Goal: Information Seeking & Learning: Learn about a topic

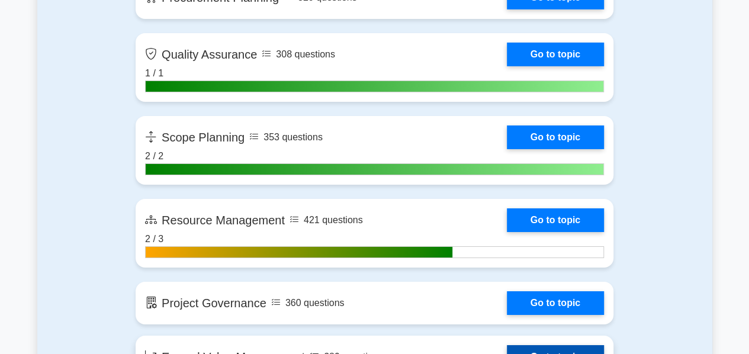
scroll to position [1969, 0]
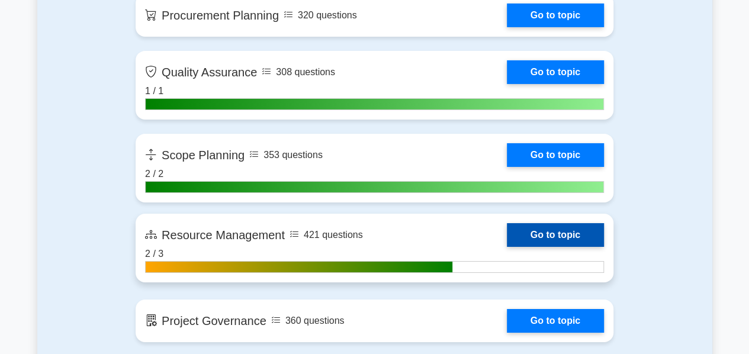
click at [554, 224] on link "Go to topic" at bounding box center [555, 235] width 97 height 24
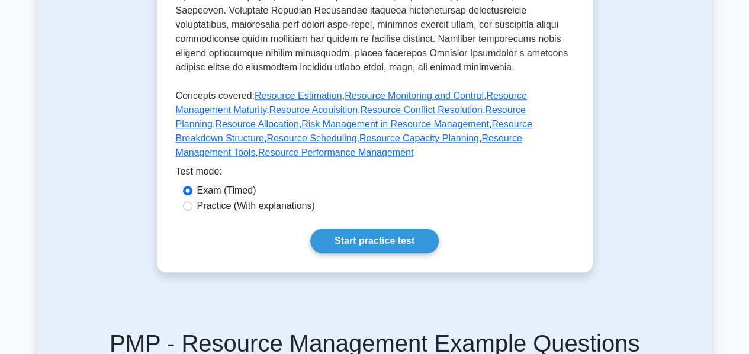
scroll to position [569, 0]
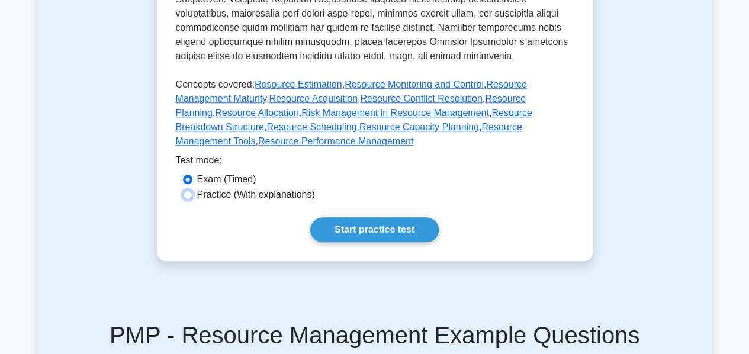
click at [183, 190] on input "Practice (With explanations)" at bounding box center [187, 194] width 9 height 9
radio input "true"
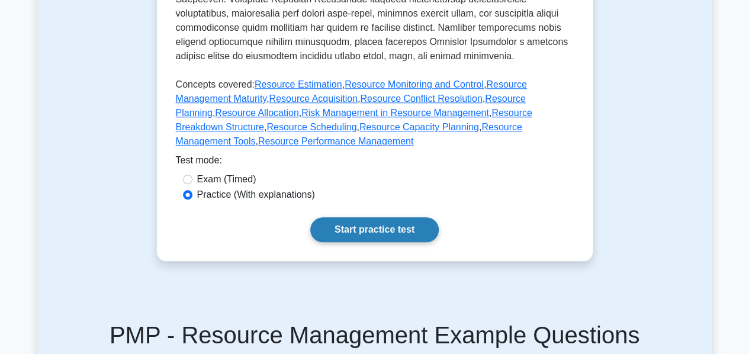
click at [387, 217] on link "Start practice test" at bounding box center [374, 229] width 129 height 25
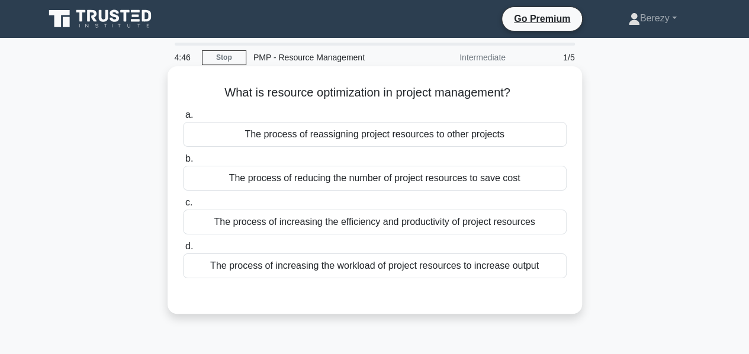
click at [384, 223] on div "The process of increasing the efficiency and productivity of project resources" at bounding box center [375, 222] width 384 height 25
click at [183, 207] on input "c. The process of increasing the efficiency and productivity of project resourc…" at bounding box center [183, 203] width 0 height 8
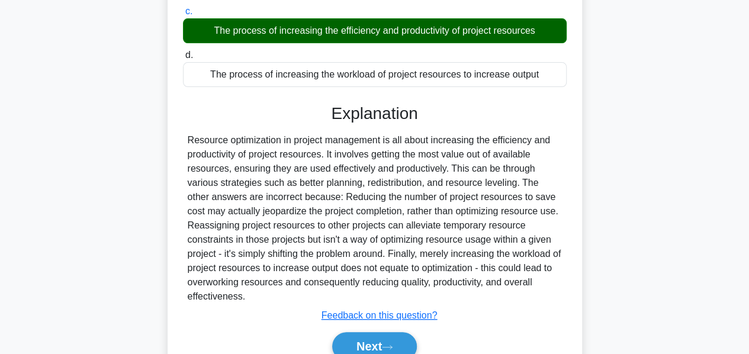
scroll to position [208, 0]
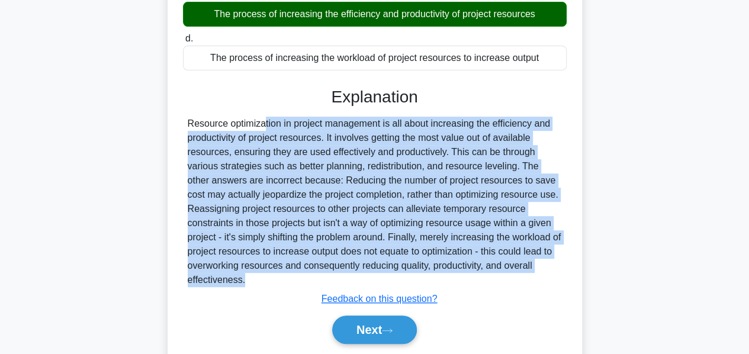
drag, startPoint x: 188, startPoint y: 120, endPoint x: 288, endPoint y: 291, distance: 197.8
click at [288, 291] on div "Explanation Submit feedback Feedback on this question? Next" at bounding box center [375, 218] width 384 height 262
copy div "Resource optimization in project management is all about increasing the efficie…"
click at [362, 326] on button "Next" at bounding box center [374, 330] width 85 height 28
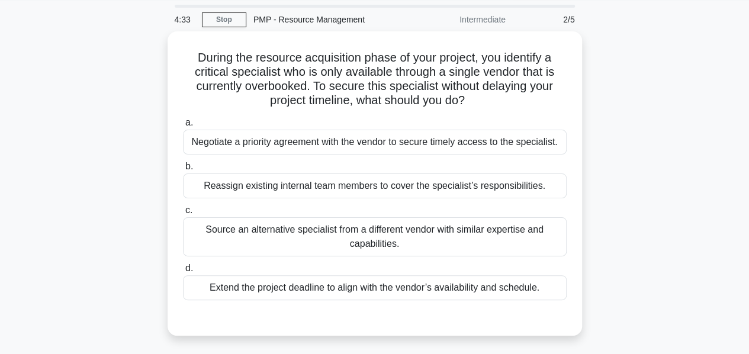
scroll to position [37, 0]
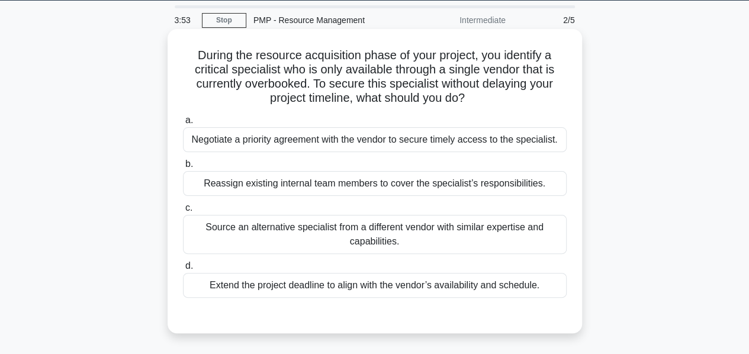
click at [355, 235] on div "Source an alternative specialist from a different vendor with similar expertise…" at bounding box center [375, 234] width 384 height 39
click at [183, 212] on input "c. Source an alternative specialist from a different vendor with similar expert…" at bounding box center [183, 208] width 0 height 8
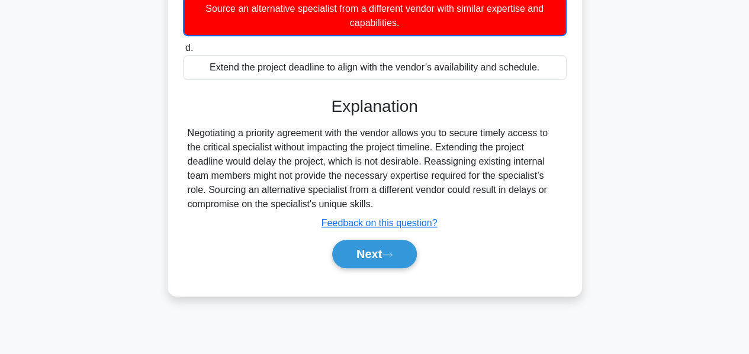
scroll to position [259, 0]
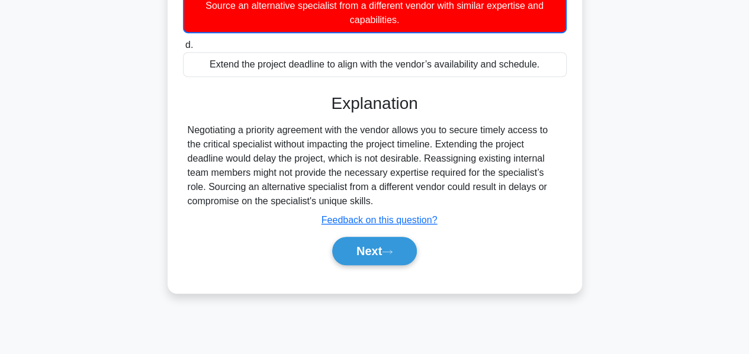
drag, startPoint x: 187, startPoint y: 147, endPoint x: 372, endPoint y: 220, distance: 198.6
click at [372, 208] on div "Negotiating a priority agreement with the vendor allows you to secure timely ac…" at bounding box center [375, 165] width 374 height 85
drag, startPoint x: 327, startPoint y: 203, endPoint x: 277, endPoint y: 269, distance: 83.6
click at [277, 265] on div "Next" at bounding box center [375, 251] width 388 height 28
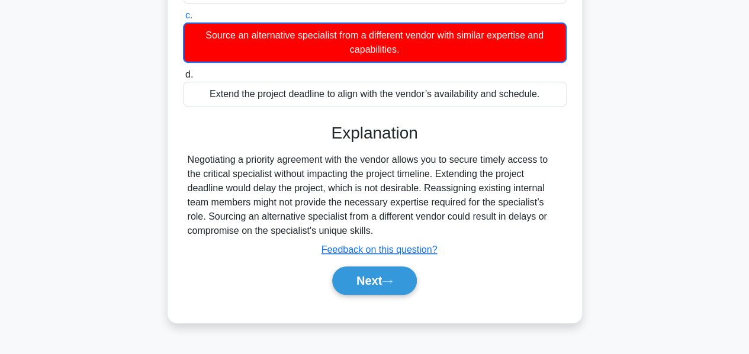
scroll to position [232, 0]
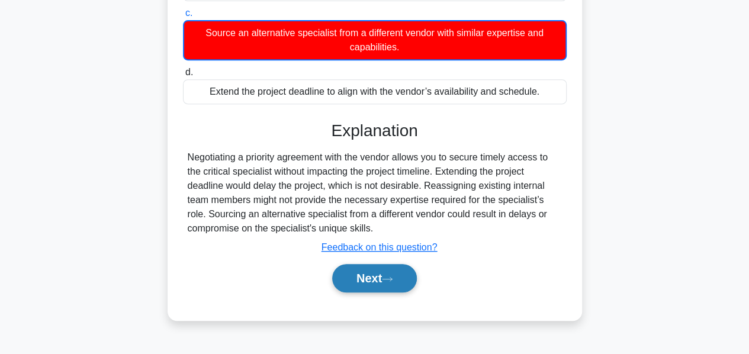
click at [348, 293] on button "Next" at bounding box center [374, 278] width 85 height 28
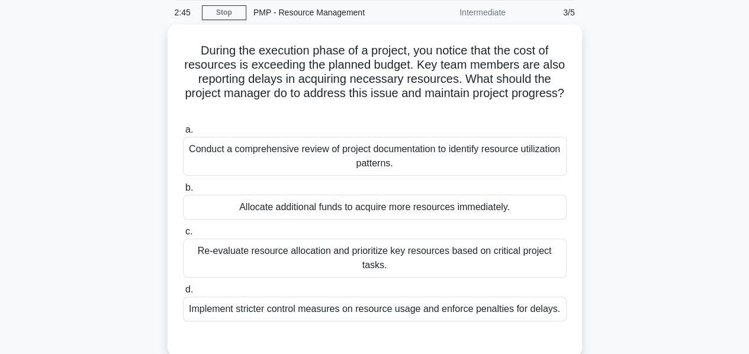
scroll to position [43, 0]
click at [290, 252] on div "Re-evaluate resource allocation and prioritize key resources based on critical …" at bounding box center [375, 257] width 384 height 39
click at [183, 235] on input "c. Re-evaluate resource allocation and prioritize key resources based on critic…" at bounding box center [183, 231] width 0 height 8
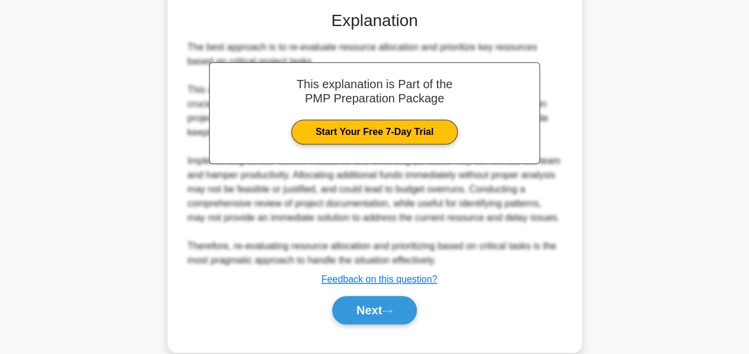
scroll to position [388, 0]
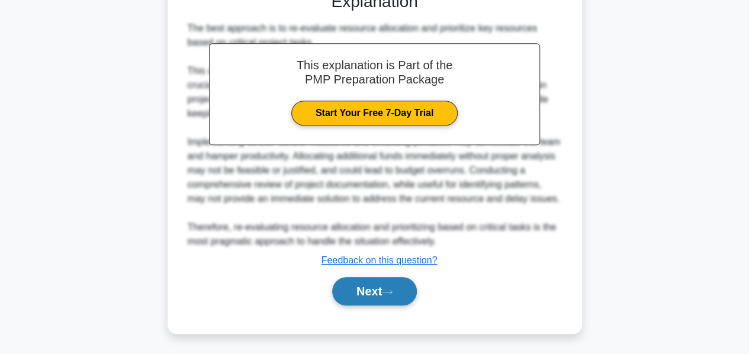
click at [372, 283] on button "Next" at bounding box center [374, 291] width 85 height 28
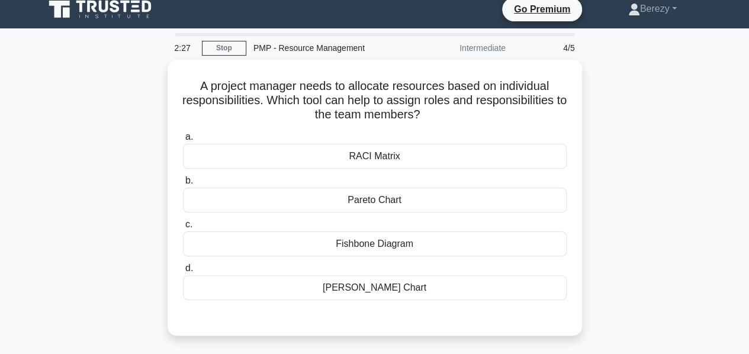
scroll to position [8, 0]
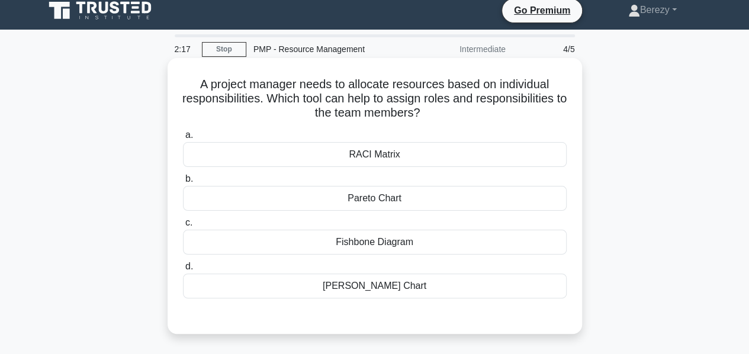
click at [375, 152] on div "RACI Matrix" at bounding box center [375, 154] width 384 height 25
click at [183, 139] on input "a. RACI Matrix" at bounding box center [183, 135] width 0 height 8
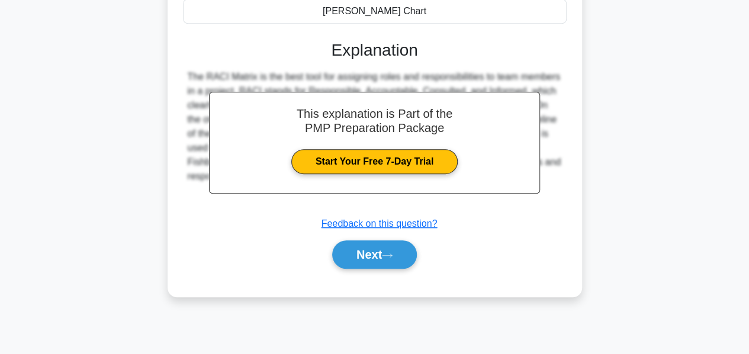
scroll to position [284, 0]
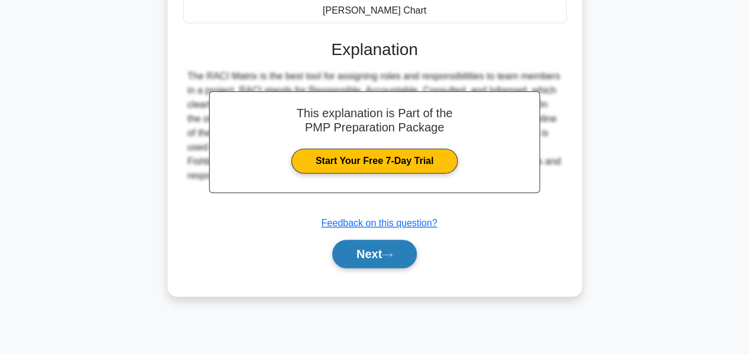
click at [358, 255] on button "Next" at bounding box center [374, 254] width 85 height 28
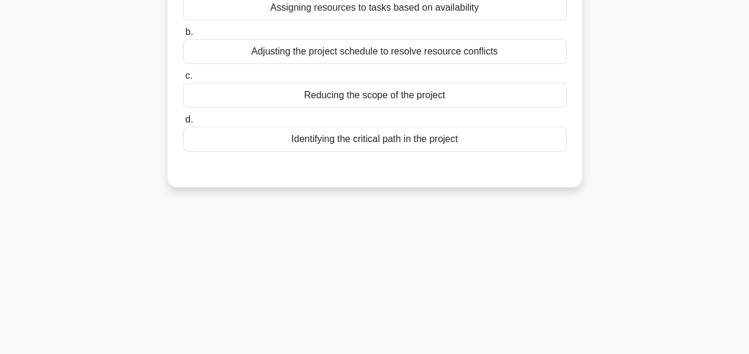
scroll to position [0, 0]
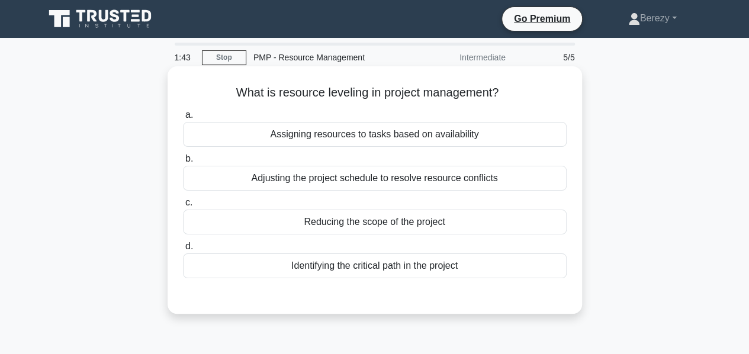
click at [338, 136] on div "Assigning resources to tasks based on availability" at bounding box center [375, 134] width 384 height 25
click at [183, 119] on input "a. Assigning resources to tasks based on availability" at bounding box center [183, 115] width 0 height 8
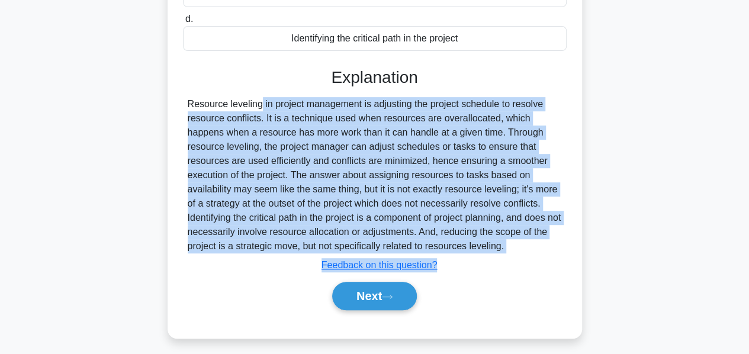
scroll to position [259, 0]
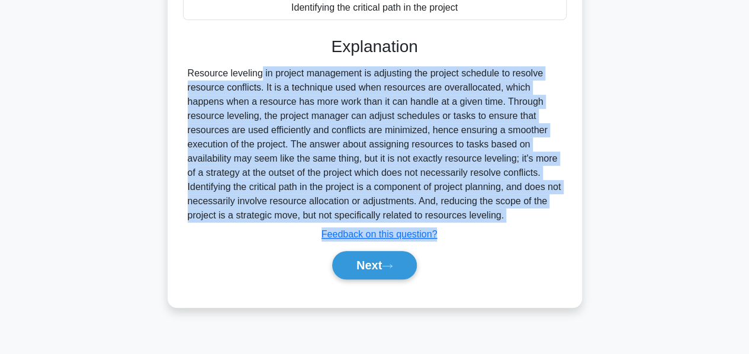
drag, startPoint x: 190, startPoint y: 235, endPoint x: 505, endPoint y: 219, distance: 315.5
click at [505, 219] on div "Resource leveling in project management is adjusting the project schedule to re…" at bounding box center [375, 144] width 374 height 156
copy div "Resource leveling in project management is adjusting the project schedule to re…"
click at [368, 262] on button "Next" at bounding box center [374, 265] width 85 height 28
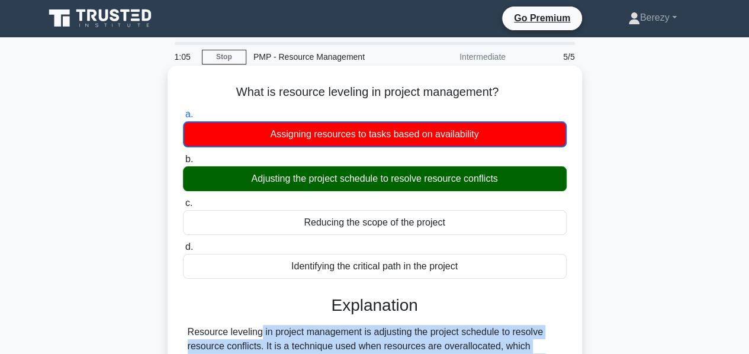
scroll to position [0, 0]
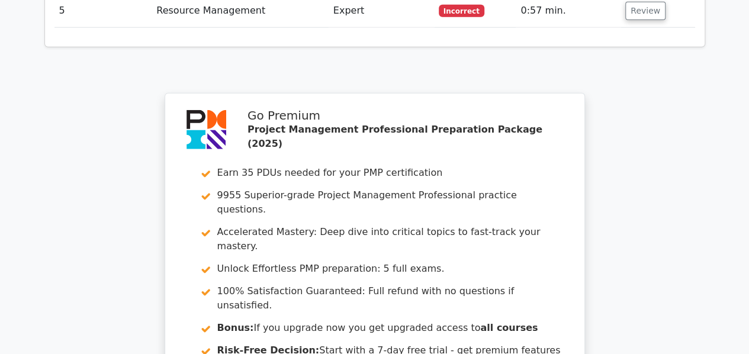
scroll to position [1798, 0]
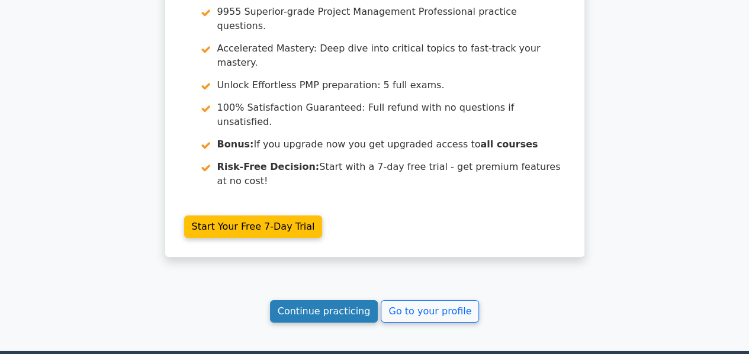
click at [323, 300] on link "Continue practicing" at bounding box center [324, 311] width 108 height 23
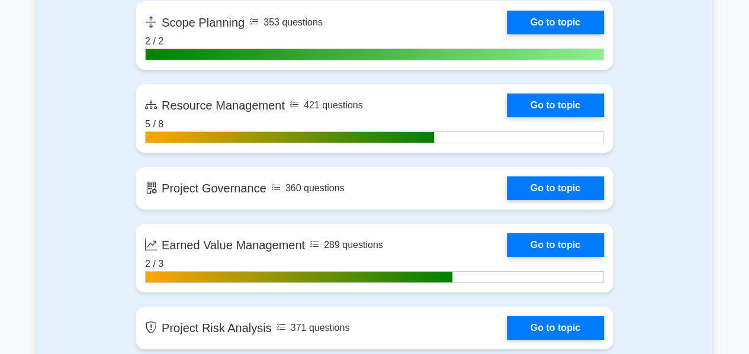
scroll to position [2104, 0]
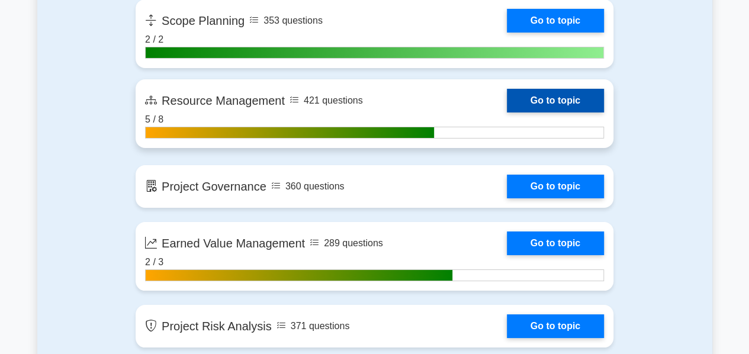
click at [550, 97] on link "Go to topic" at bounding box center [555, 101] width 97 height 24
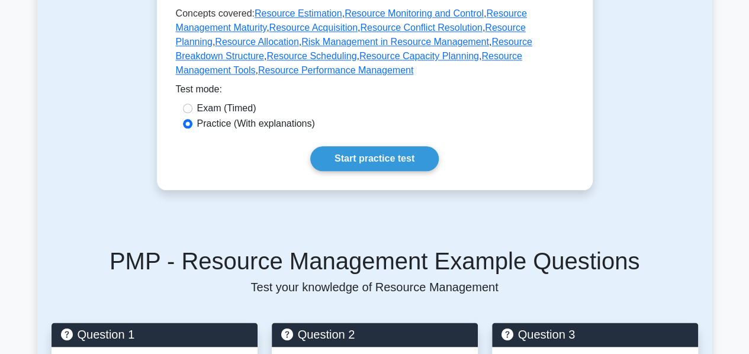
scroll to position [646, 0]
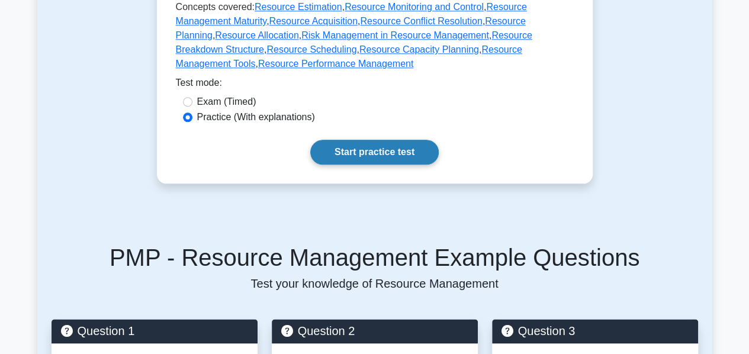
click at [357, 140] on link "Start practice test" at bounding box center [374, 152] width 129 height 25
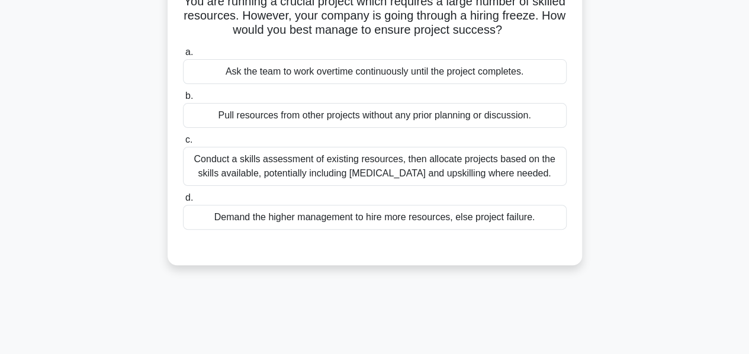
scroll to position [107, 0]
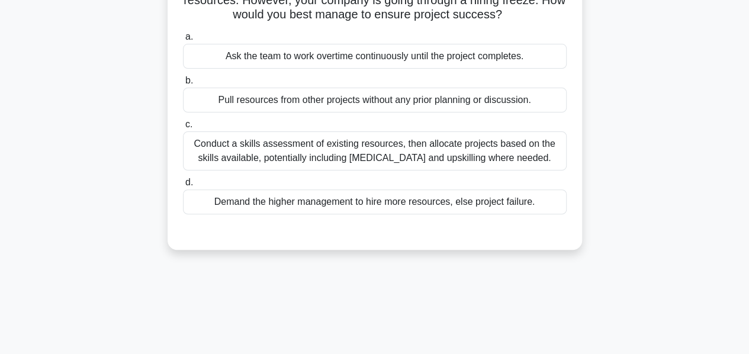
click at [317, 155] on div "Conduct a skills assessment of existing resources, then allocate projects based…" at bounding box center [375, 150] width 384 height 39
click at [183, 129] on input "c. Conduct a skills assessment of existing resources, then allocate projects ba…" at bounding box center [183, 125] width 0 height 8
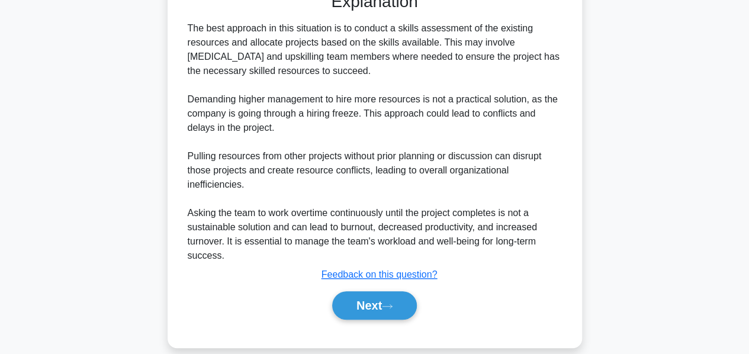
scroll to position [349, 0]
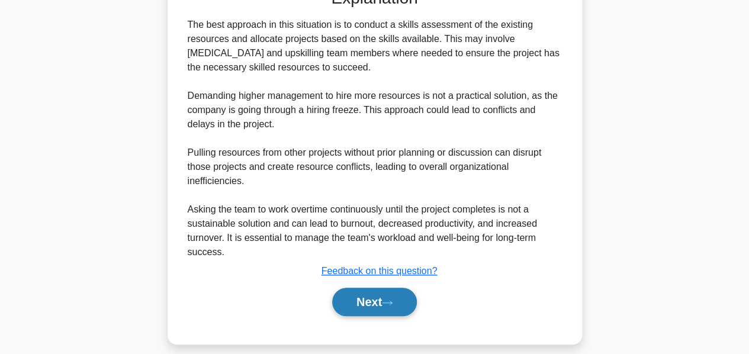
click at [360, 302] on button "Next" at bounding box center [374, 302] width 85 height 28
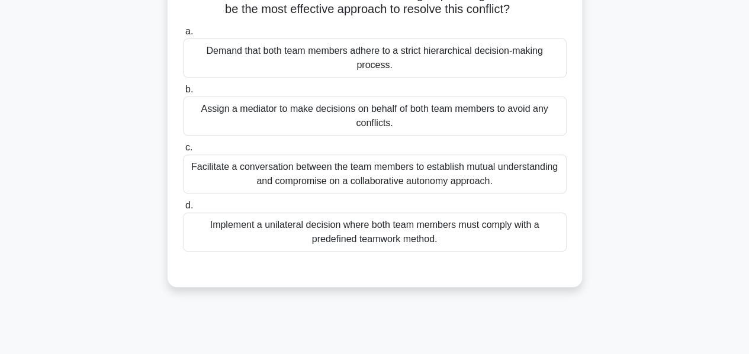
scroll to position [147, 0]
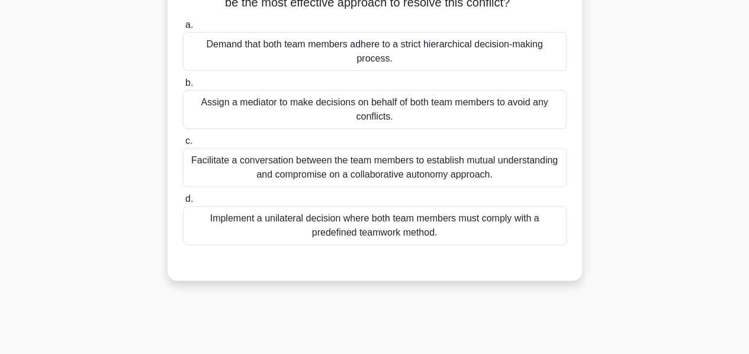
click at [370, 178] on div "Facilitate a conversation between the team members to establish mutual understa…" at bounding box center [375, 167] width 384 height 39
click at [183, 145] on input "c. Facilitate a conversation between the team members to establish mutual under…" at bounding box center [183, 141] width 0 height 8
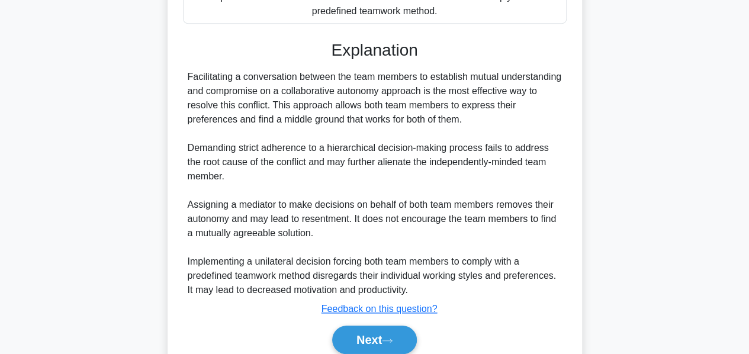
scroll to position [368, 0]
click at [372, 343] on button "Next" at bounding box center [374, 340] width 85 height 28
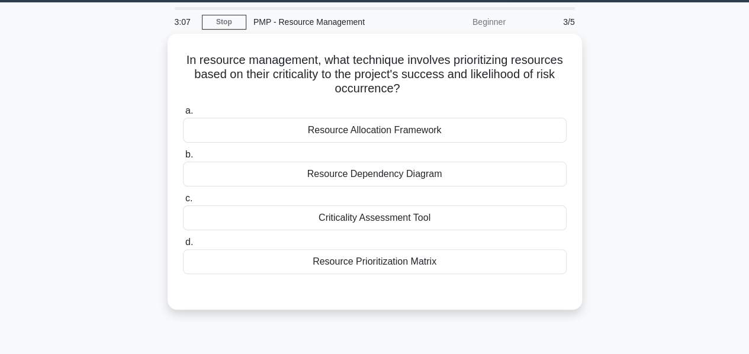
scroll to position [34, 0]
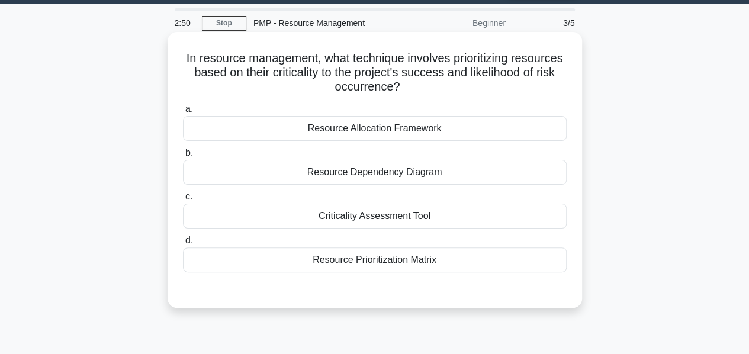
click at [341, 262] on div "Resource Prioritization Matrix" at bounding box center [375, 260] width 384 height 25
click at [183, 245] on input "d. Resource Prioritization Matrix" at bounding box center [183, 241] width 0 height 8
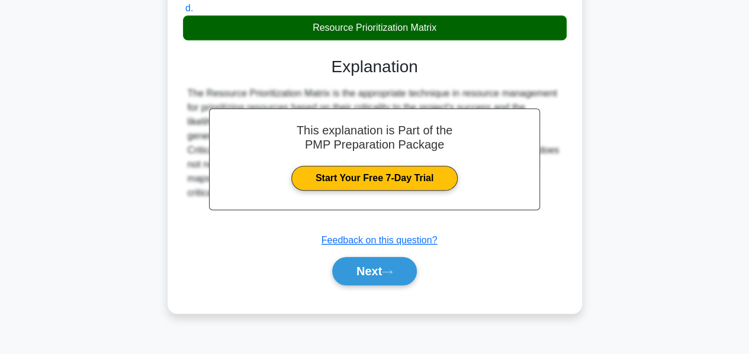
scroll to position [268, 0]
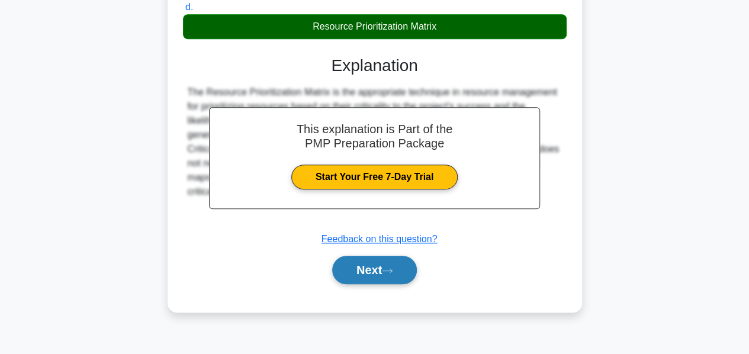
click at [352, 271] on button "Next" at bounding box center [374, 270] width 85 height 28
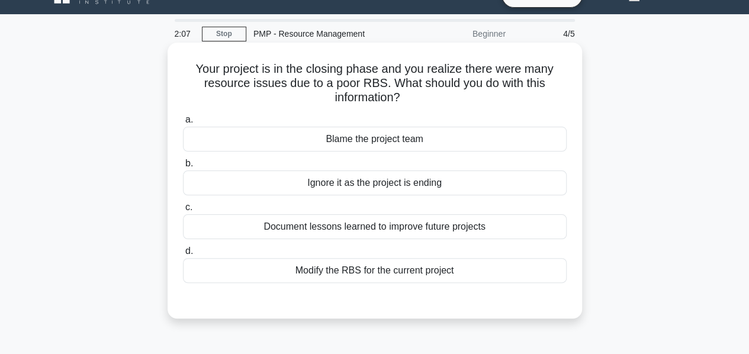
scroll to position [24, 0]
click at [322, 227] on div "Document lessons learned to improve future projects" at bounding box center [375, 226] width 384 height 25
click at [183, 211] on input "c. Document lessons learned to improve future projects" at bounding box center [183, 208] width 0 height 8
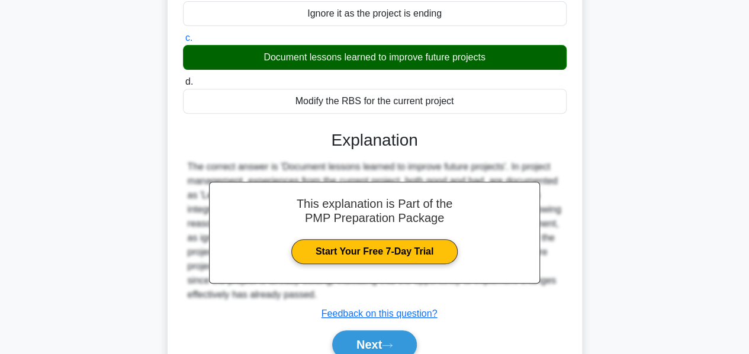
scroll to position [285, 0]
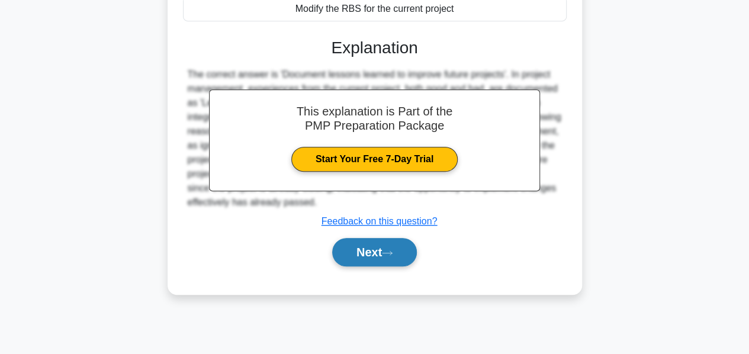
click at [360, 253] on button "Next" at bounding box center [374, 252] width 85 height 28
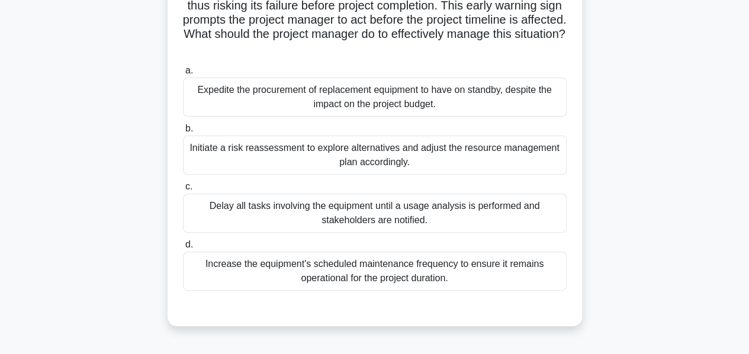
scroll to position [120, 0]
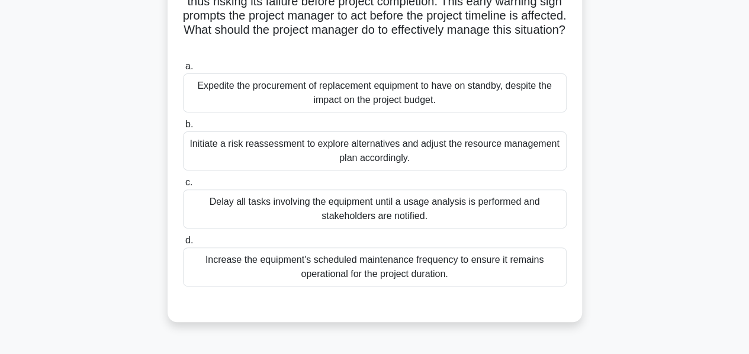
click at [334, 148] on div "Initiate a risk reassessment to explore alternatives and adjust the resource ma…" at bounding box center [375, 150] width 384 height 39
click at [183, 129] on input "b. Initiate a risk reassessment to explore alternatives and adjust the resource…" at bounding box center [183, 125] width 0 height 8
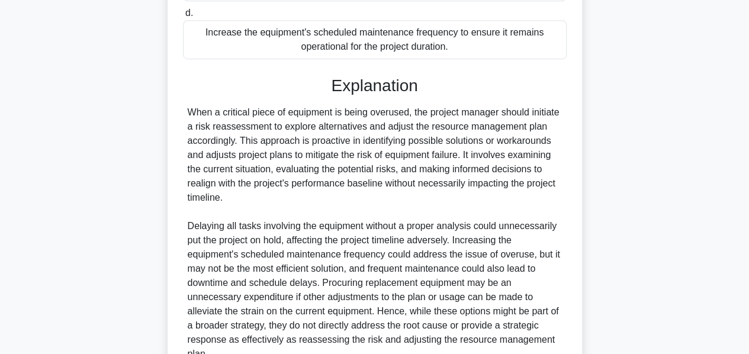
scroll to position [460, 0]
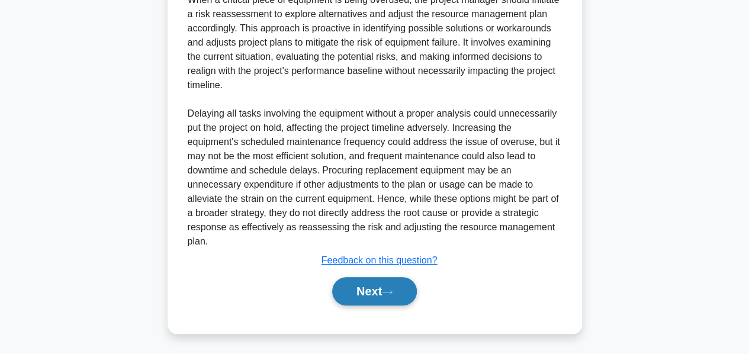
click at [369, 294] on button "Next" at bounding box center [374, 291] width 85 height 28
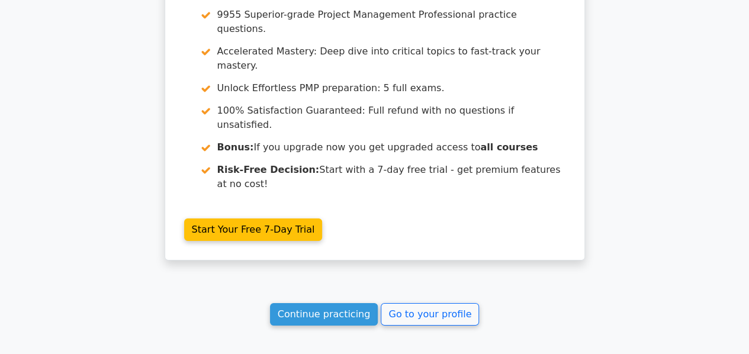
scroll to position [1912, 0]
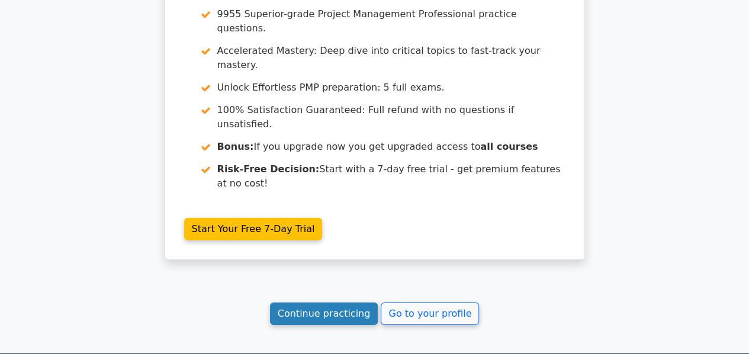
click at [336, 303] on link "Continue practicing" at bounding box center [324, 314] width 108 height 23
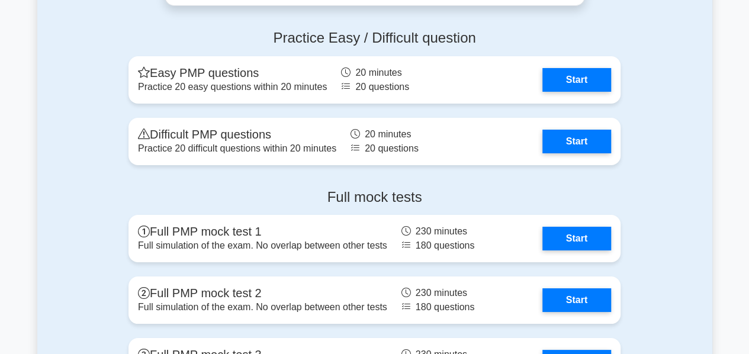
scroll to position [4347, 0]
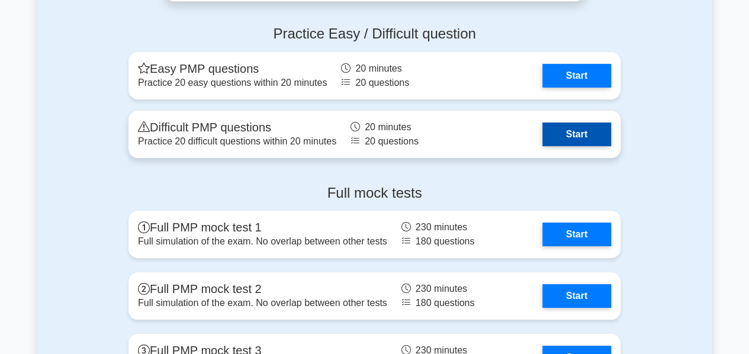
click at [569, 125] on link "Start" at bounding box center [576, 135] width 69 height 24
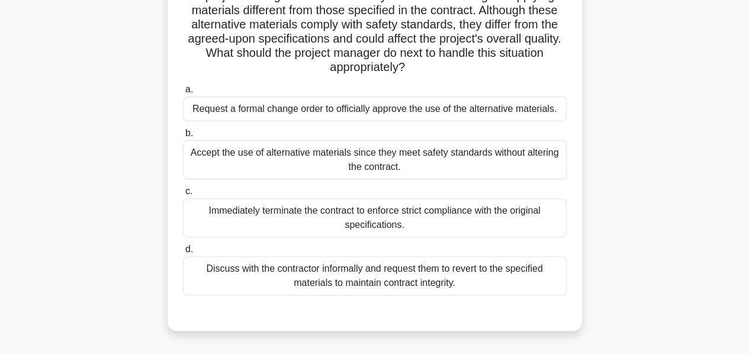
scroll to position [115, 0]
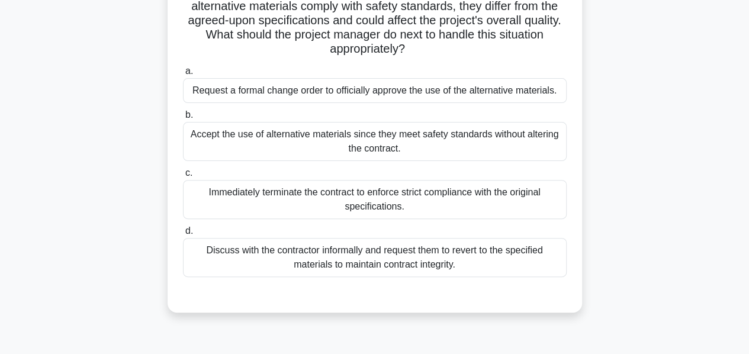
click at [448, 259] on div "Discuss with the contractor informally and request them to revert to the specif…" at bounding box center [375, 257] width 384 height 39
click at [183, 235] on input "d. Discuss with the contractor informally and request them to revert to the spe…" at bounding box center [183, 231] width 0 height 8
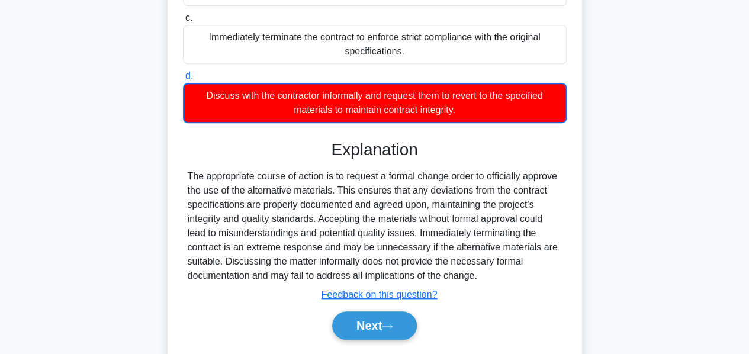
scroll to position [319, 0]
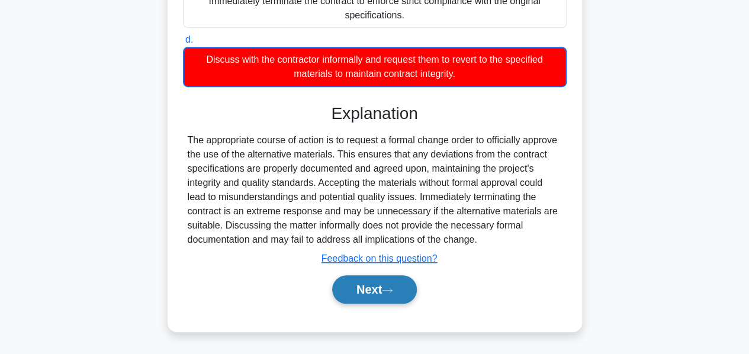
click at [365, 293] on button "Next" at bounding box center [374, 289] width 85 height 28
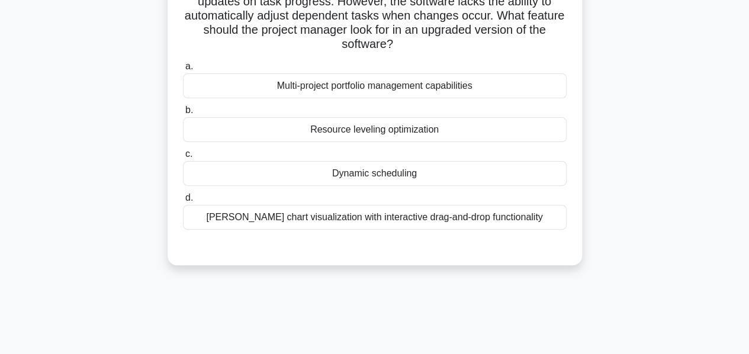
scroll to position [107, 0]
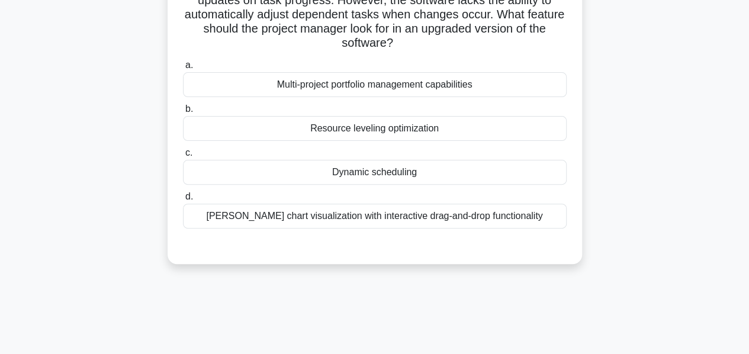
click at [387, 219] on div "[PERSON_NAME] chart visualization with interactive drag-and-drop functionality" at bounding box center [375, 216] width 384 height 25
click at [183, 201] on input "[PERSON_NAME] chart visualization with interactive drag-and-drop functionality" at bounding box center [183, 197] width 0 height 8
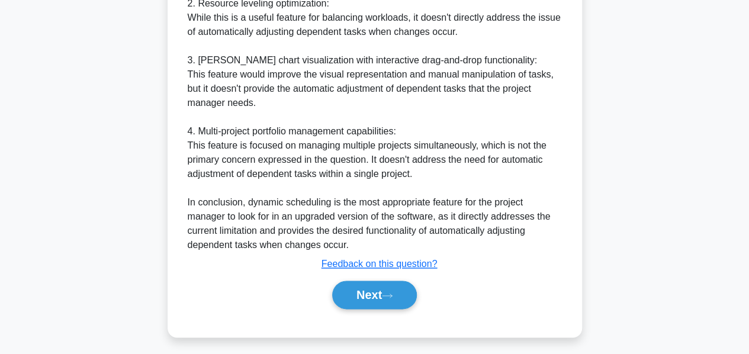
scroll to position [575, 0]
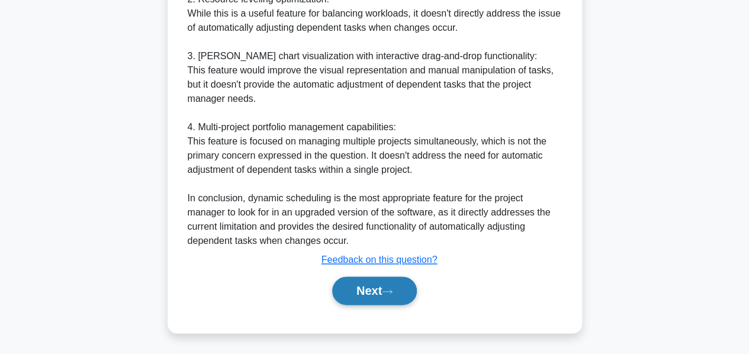
click at [351, 292] on button "Next" at bounding box center [374, 291] width 85 height 28
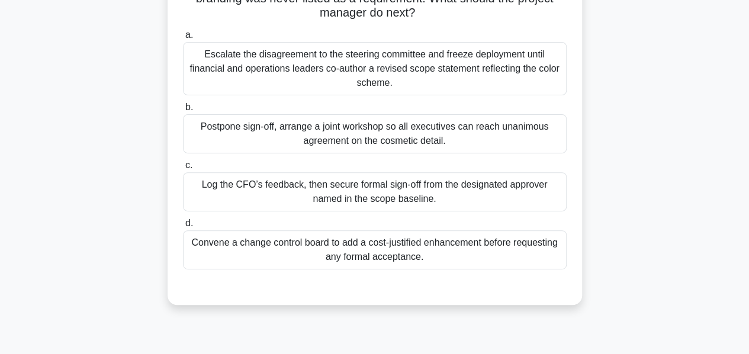
scroll to position [176, 0]
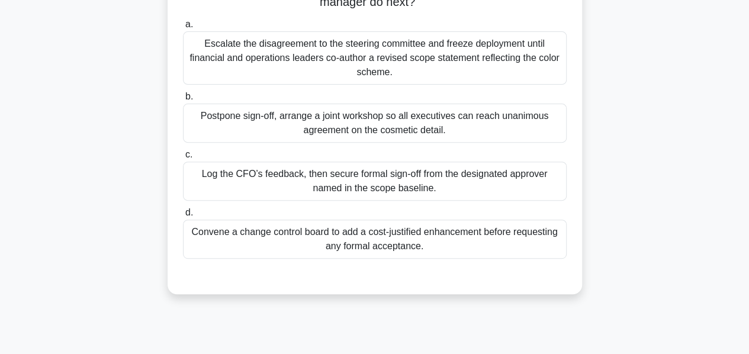
click at [371, 183] on div "Log the CFO’s feedback, then secure formal sign-off from the designated approve…" at bounding box center [375, 181] width 384 height 39
click at [183, 159] on input "c. Log the CFO’s feedback, then secure formal sign-off from the designated appr…" at bounding box center [183, 155] width 0 height 8
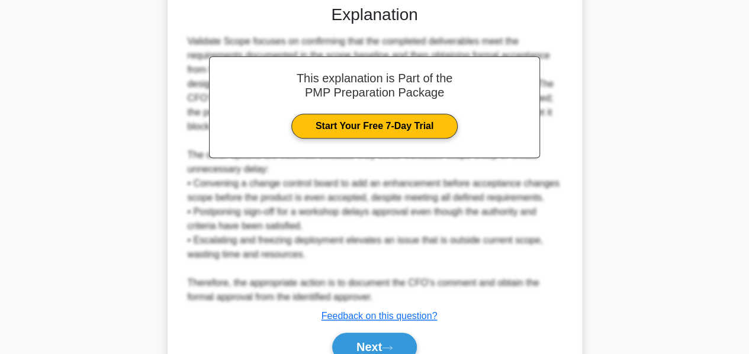
scroll to position [502, 0]
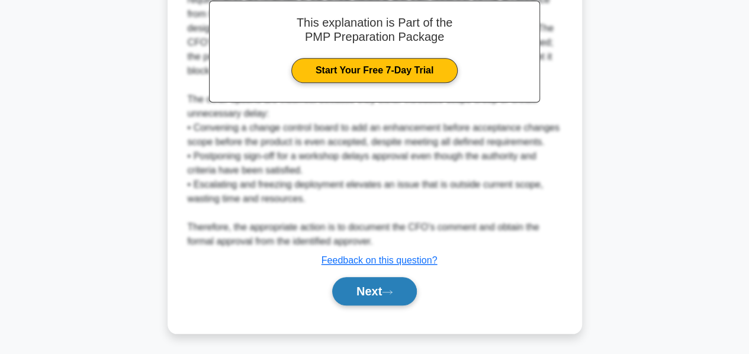
click at [366, 287] on button "Next" at bounding box center [374, 291] width 85 height 28
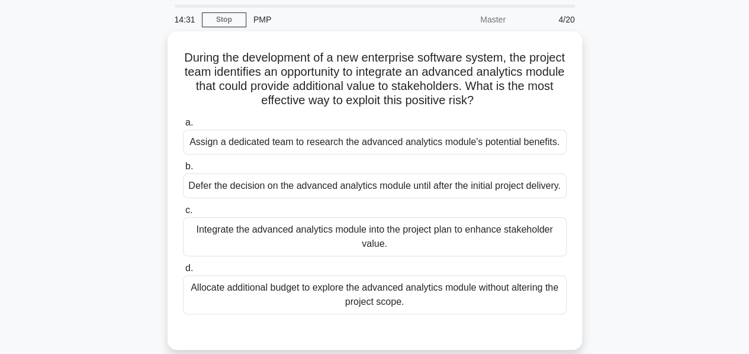
scroll to position [38, 0]
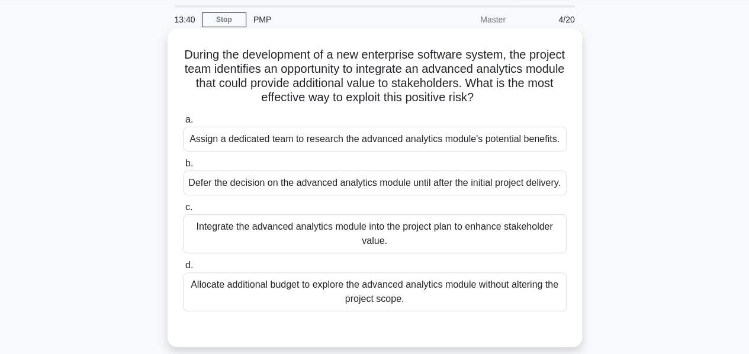
click at [346, 140] on div "Assign a dedicated team to research the advanced analytics module's potential b…" at bounding box center [375, 139] width 384 height 25
click at [183, 124] on input "a. Assign a dedicated team to research the advanced analytics module's potentia…" at bounding box center [183, 120] width 0 height 8
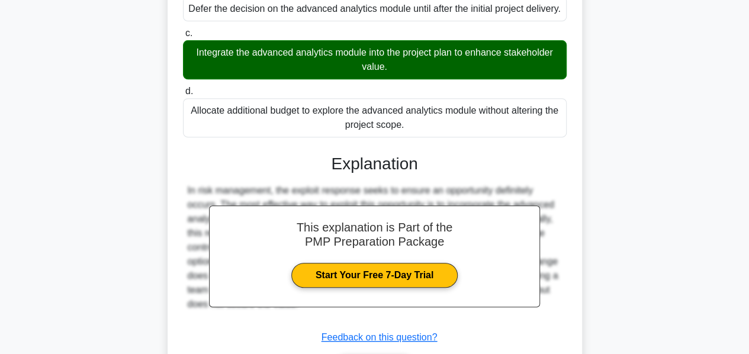
scroll to position [319, 0]
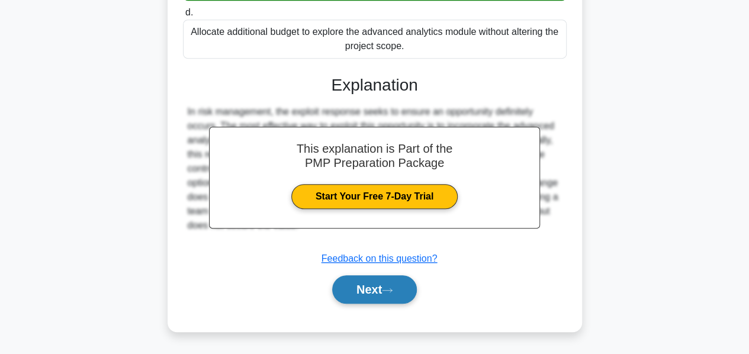
click at [365, 281] on button "Next" at bounding box center [374, 289] width 85 height 28
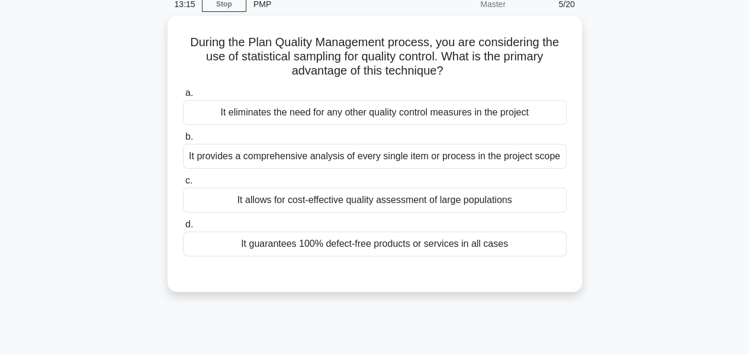
scroll to position [54, 0]
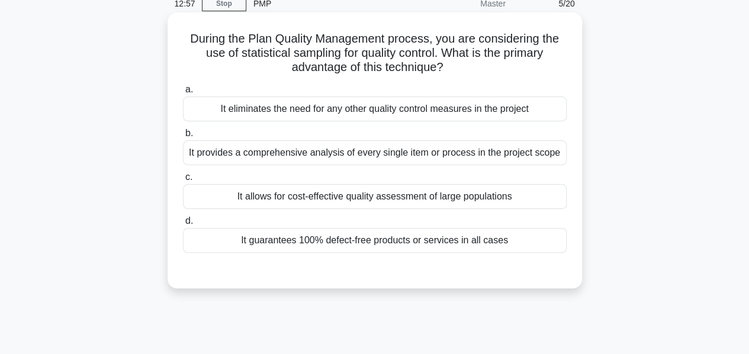
click at [383, 194] on div "It allows for cost-effective quality assessment of large populations" at bounding box center [375, 196] width 384 height 25
click at [183, 181] on input "c. It allows for cost-effective quality assessment of large populations" at bounding box center [183, 178] width 0 height 8
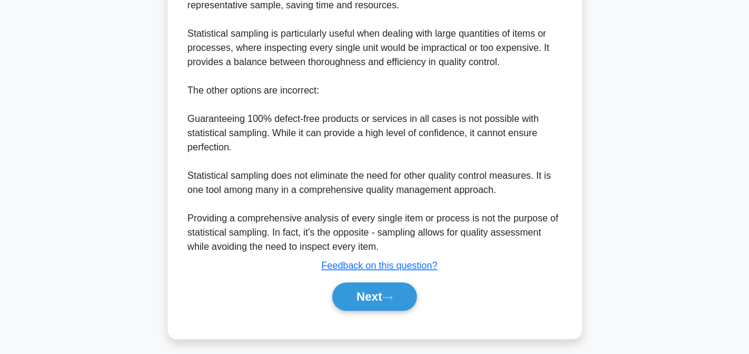
scroll to position [398, 0]
click at [364, 290] on button "Next" at bounding box center [374, 296] width 85 height 28
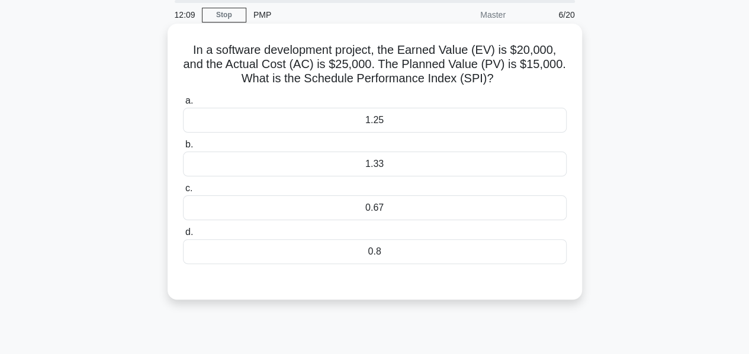
scroll to position [41, 0]
click at [376, 168] on div "1.33" at bounding box center [375, 165] width 384 height 25
click at [183, 150] on input "b. 1.33" at bounding box center [183, 146] width 0 height 8
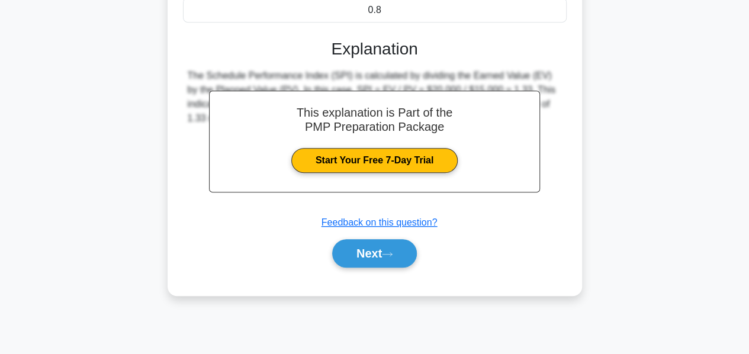
scroll to position [285, 0]
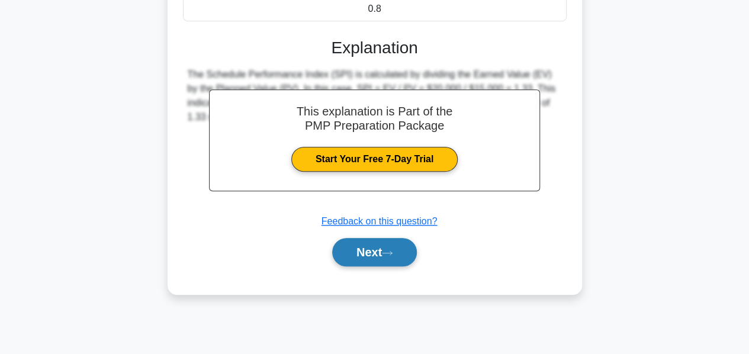
click at [353, 245] on button "Next" at bounding box center [374, 252] width 85 height 28
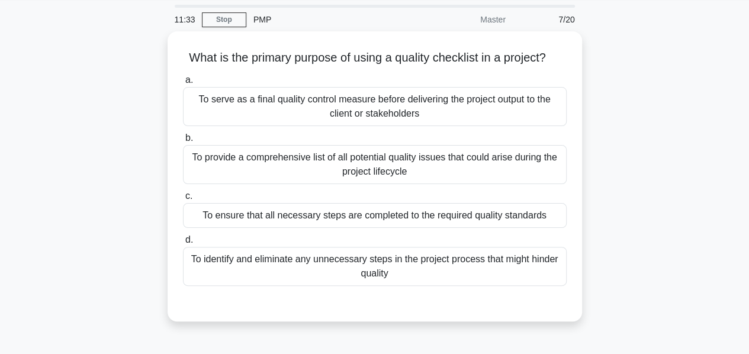
scroll to position [37, 0]
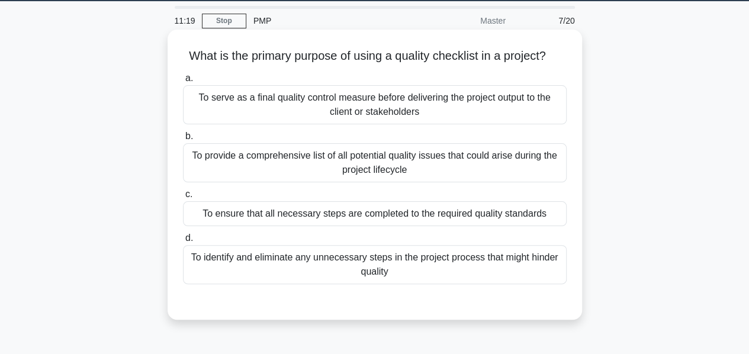
click at [383, 174] on div "To provide a comprehensive list of all potential quality issues that could aris…" at bounding box center [375, 162] width 384 height 39
click at [183, 140] on input "b. To provide a comprehensive list of all potential quality issues that could a…" at bounding box center [183, 137] width 0 height 8
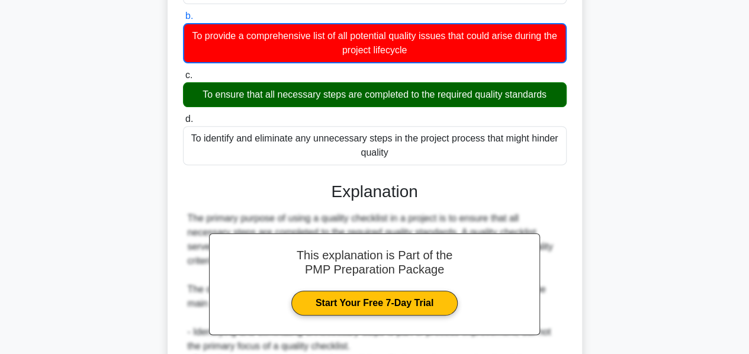
scroll to position [319, 0]
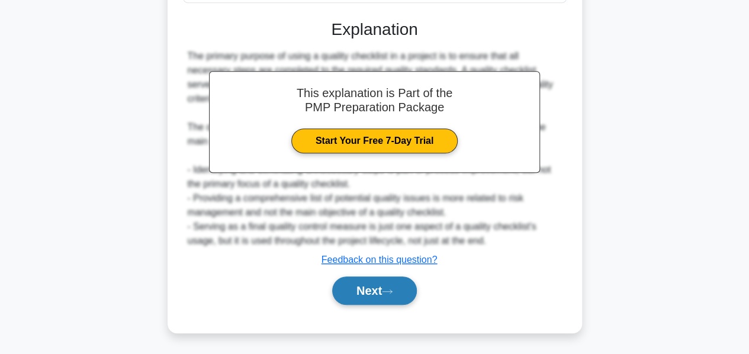
click at [382, 287] on button "Next" at bounding box center [374, 291] width 85 height 28
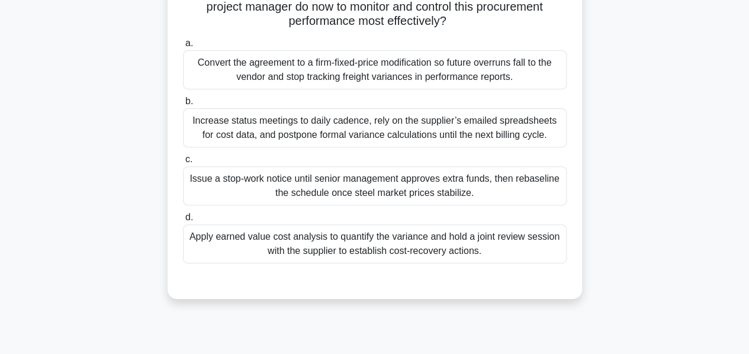
scroll to position [160, 0]
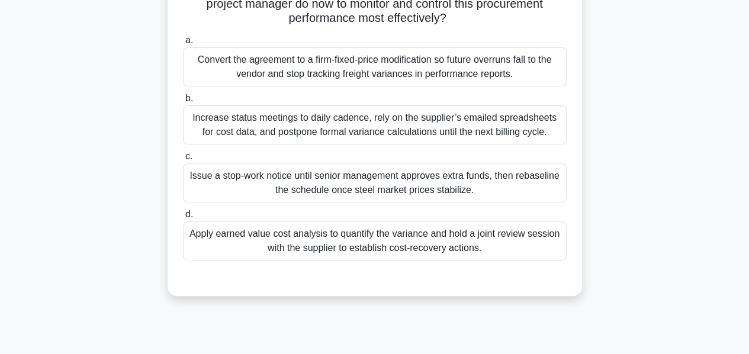
click at [375, 242] on div "Apply earned value cost analysis to quantify the variance and hold a joint revi…" at bounding box center [375, 240] width 384 height 39
click at [183, 219] on input "d. Apply earned value cost analysis to quantify the variance and hold a joint r…" at bounding box center [183, 215] width 0 height 8
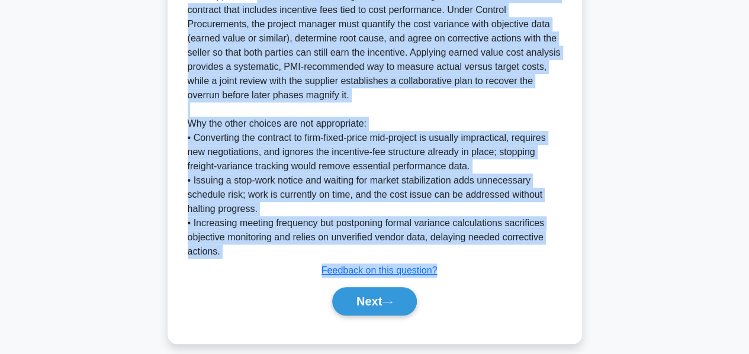
scroll to position [488, 0]
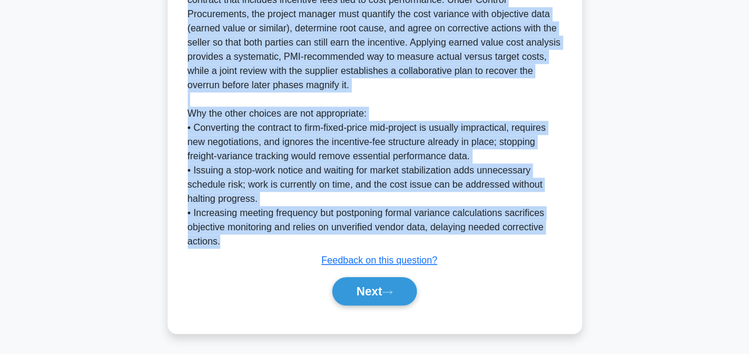
drag, startPoint x: 188, startPoint y: 110, endPoint x: 272, endPoint y: 246, distance: 160.1
click at [272, 246] on div "The supplier is on schedule but trending 12 % over the target cost in a cost-re…" at bounding box center [375, 114] width 374 height 270
copy div "The supplier is on schedule but trending 12 % over the target cost in a cost-re…"
click at [360, 292] on button "Next" at bounding box center [374, 291] width 85 height 28
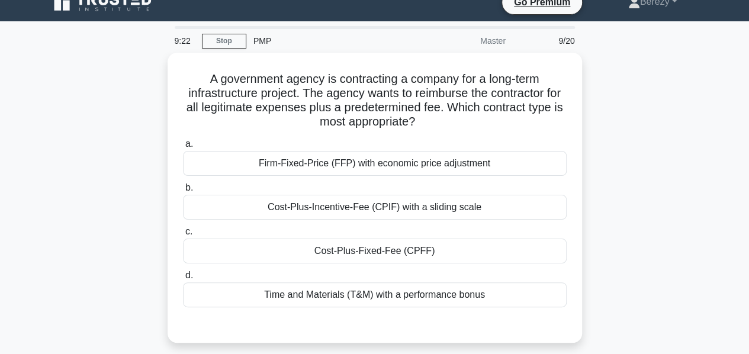
scroll to position [16, 0]
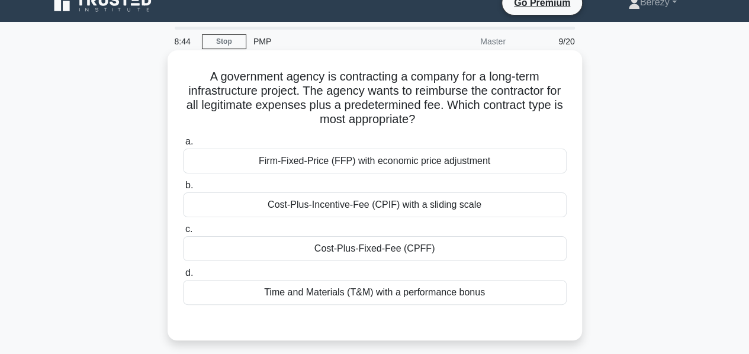
click at [384, 254] on div "Cost-Plus-Fixed-Fee (CPFF)" at bounding box center [375, 248] width 384 height 25
click at [183, 233] on input "c. Cost-Plus-Fixed-Fee (CPFF)" at bounding box center [183, 230] width 0 height 8
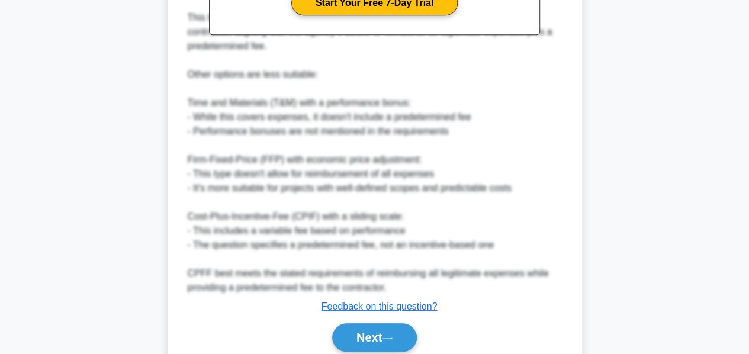
scroll to position [458, 0]
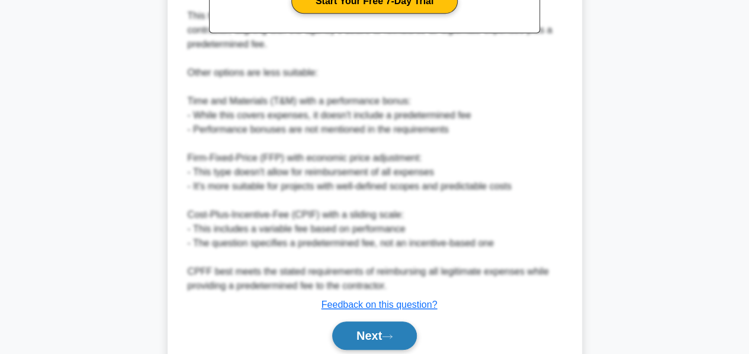
click at [362, 330] on button "Next" at bounding box center [374, 336] width 85 height 28
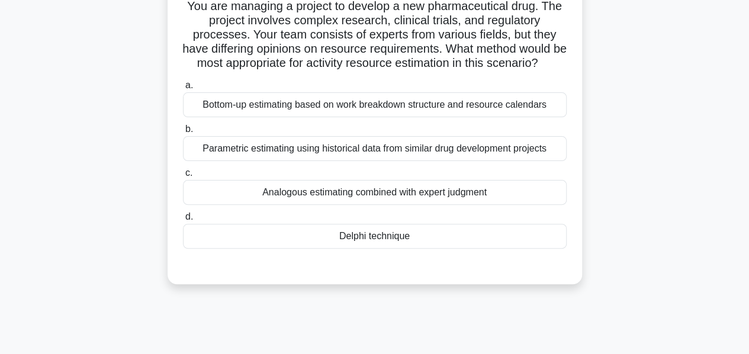
scroll to position [86, 0]
click at [359, 249] on div "Delphi technique" at bounding box center [375, 236] width 384 height 25
click at [183, 221] on input "d. Delphi technique" at bounding box center [183, 217] width 0 height 8
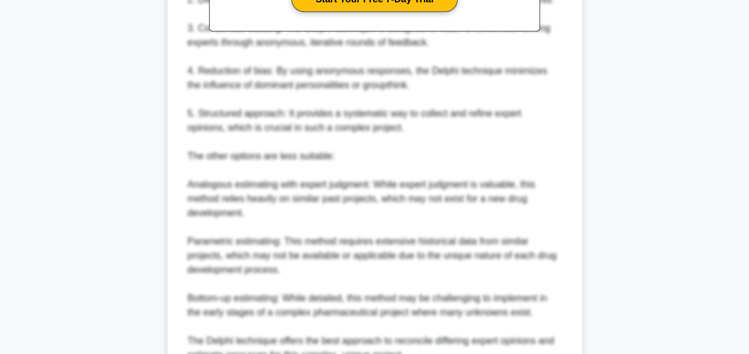
scroll to position [602, 0]
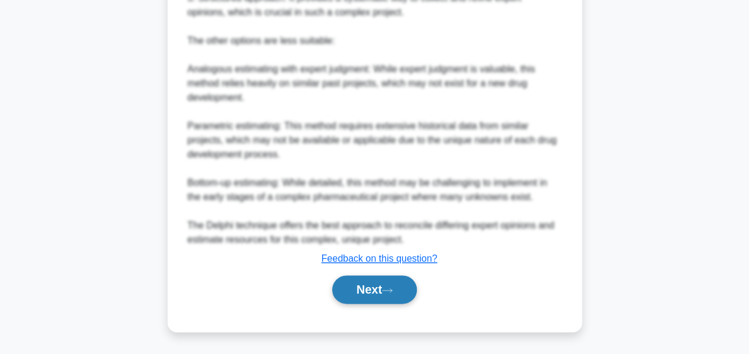
click at [358, 287] on button "Next" at bounding box center [374, 289] width 85 height 28
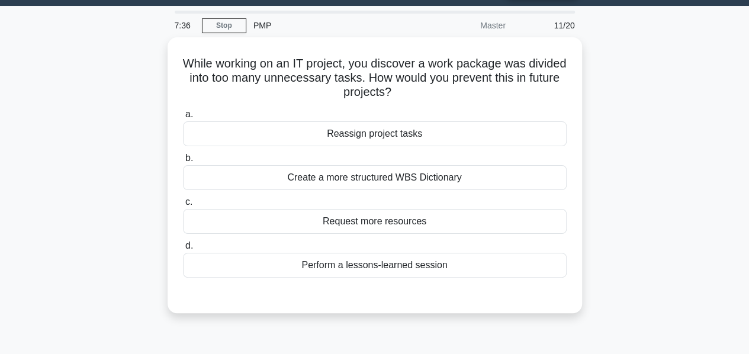
scroll to position [34, 0]
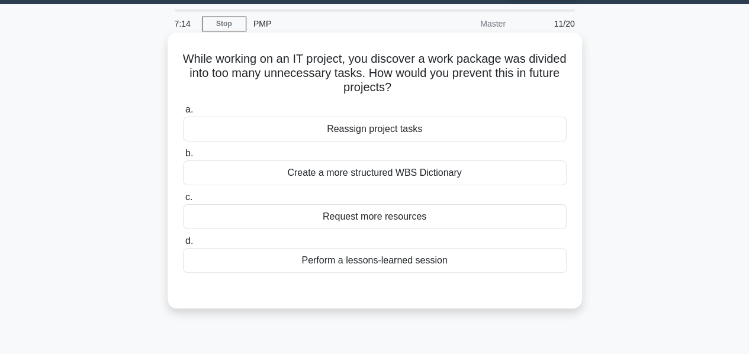
click at [382, 173] on div "Create a more structured WBS Dictionary" at bounding box center [375, 172] width 384 height 25
click at [183, 158] on input "b. Create a more structured WBS Dictionary" at bounding box center [183, 154] width 0 height 8
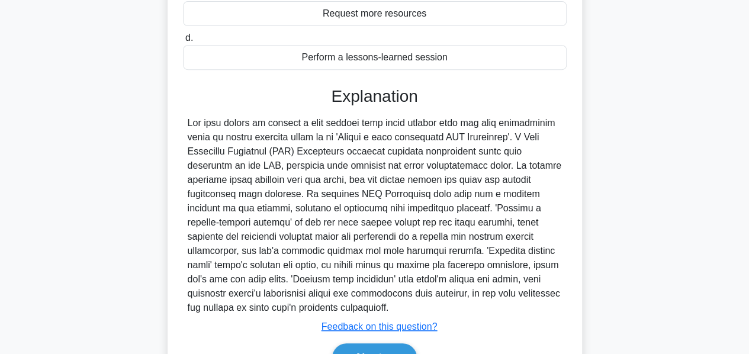
scroll to position [230, 0]
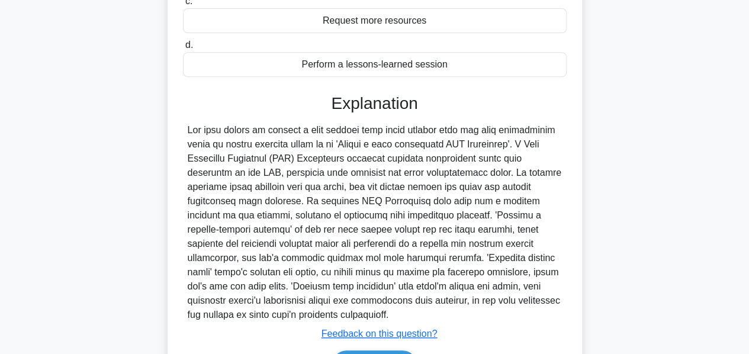
click at [187, 97] on div "Explanation" at bounding box center [375, 104] width 384 height 20
drag, startPoint x: 189, startPoint y: 130, endPoint x: 481, endPoint y: 314, distance: 345.2
click at [481, 314] on div at bounding box center [375, 222] width 374 height 199
copy div "The best method to prevent a work package from being divided into too many unne…"
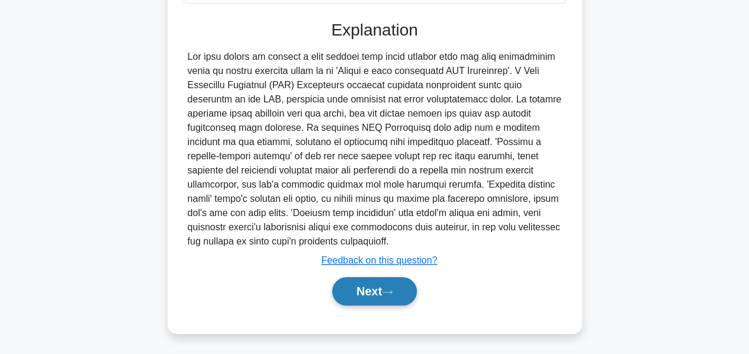
click at [363, 297] on button "Next" at bounding box center [374, 291] width 85 height 28
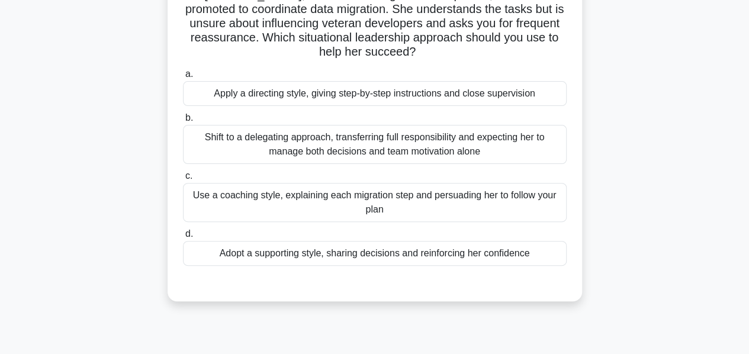
scroll to position [116, 0]
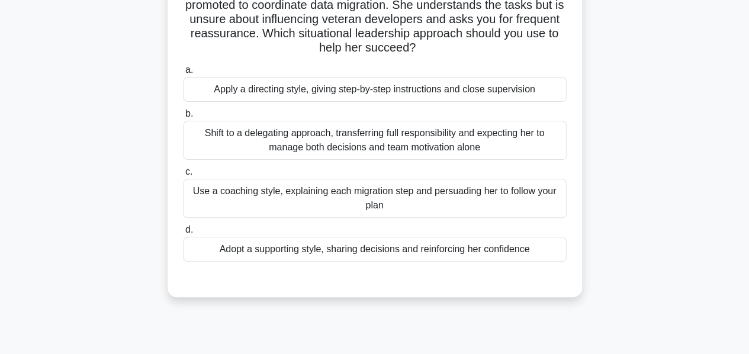
click at [369, 251] on div "Adopt a supporting style, sharing decisions and reinforcing her confidence" at bounding box center [375, 249] width 384 height 25
click at [183, 234] on input "d. Adopt a supporting style, sharing decisions and reinforcing her confidence" at bounding box center [183, 230] width 0 height 8
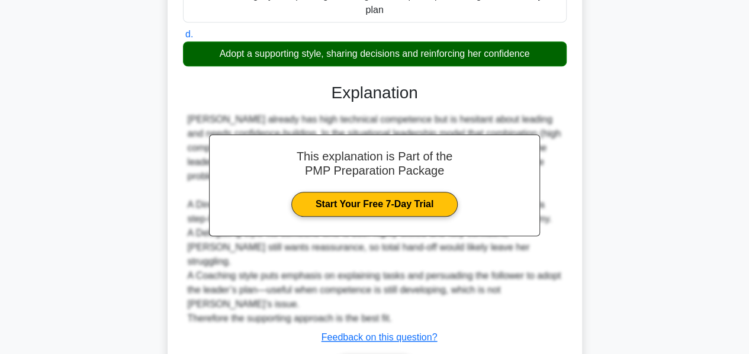
scroll to position [360, 0]
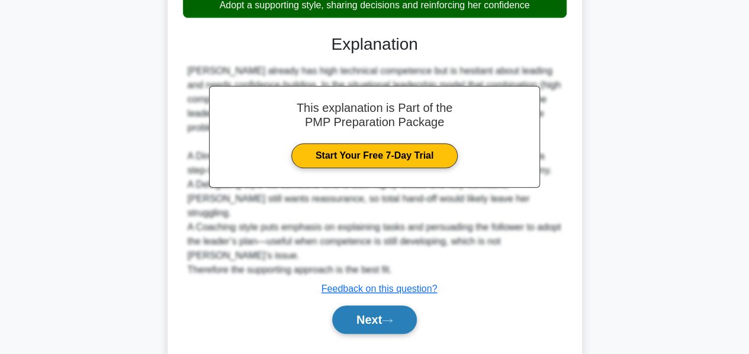
click at [366, 306] on button "Next" at bounding box center [374, 320] width 85 height 28
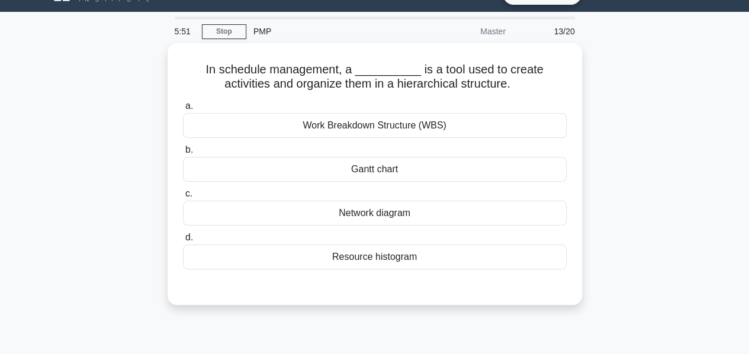
scroll to position [24, 0]
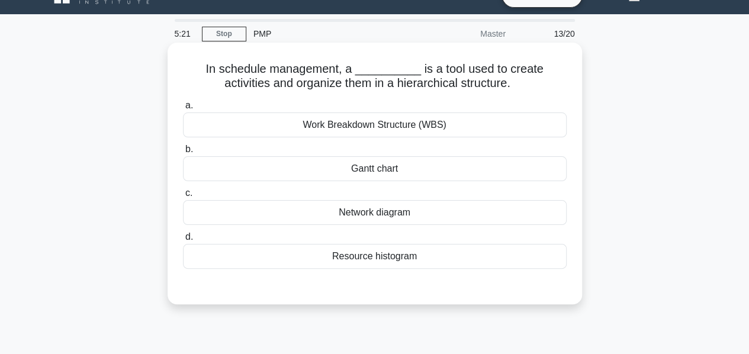
click at [379, 124] on div "Work Breakdown Structure (WBS)" at bounding box center [375, 125] width 384 height 25
click at [183, 110] on input "a. Work Breakdown Structure (WBS)" at bounding box center [183, 106] width 0 height 8
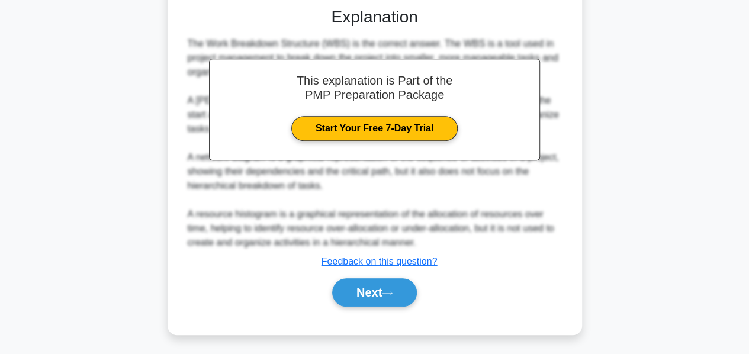
scroll to position [303, 0]
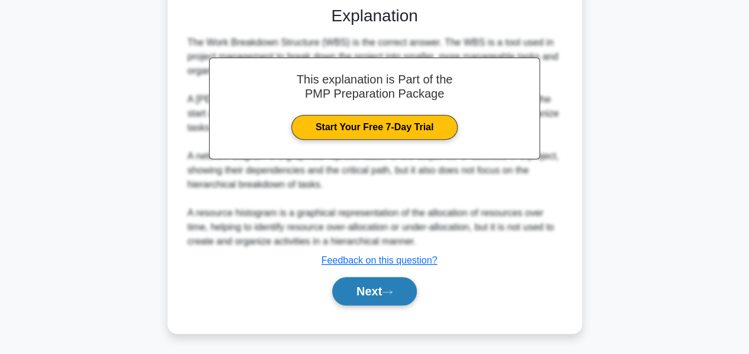
click at [359, 287] on button "Next" at bounding box center [374, 291] width 85 height 28
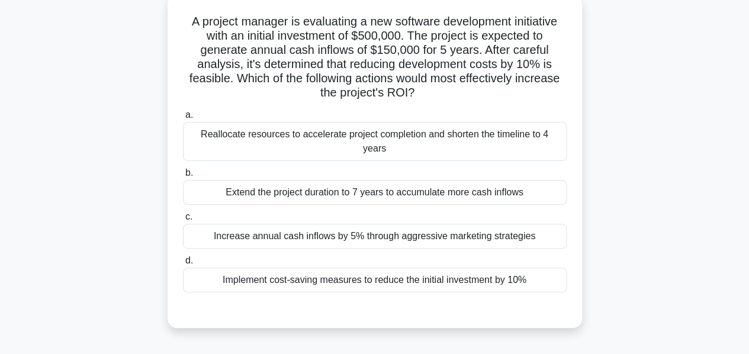
scroll to position [75, 0]
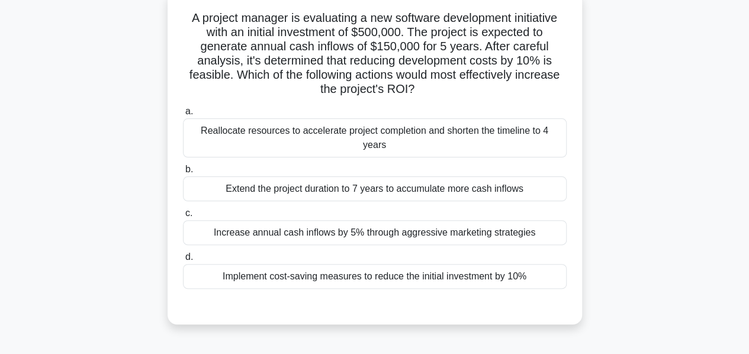
click at [295, 264] on div "Implement cost-saving measures to reduce the initial investment by 10%" at bounding box center [375, 276] width 384 height 25
click at [183, 261] on input "d. Implement cost-saving measures to reduce the initial investment by 10%" at bounding box center [183, 257] width 0 height 8
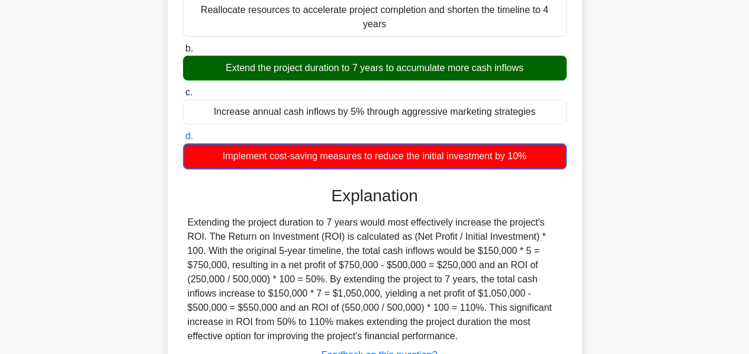
scroll to position [285, 0]
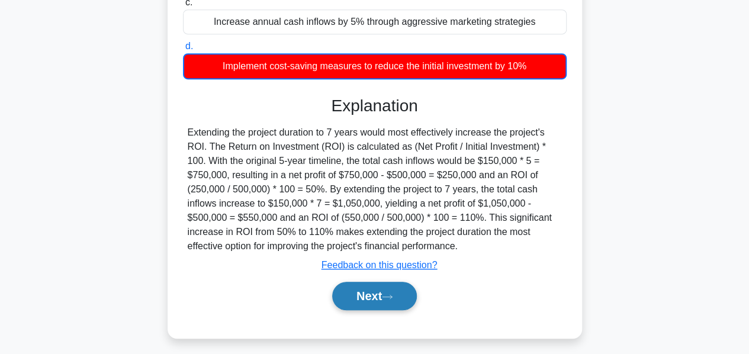
click at [352, 282] on button "Next" at bounding box center [374, 296] width 85 height 28
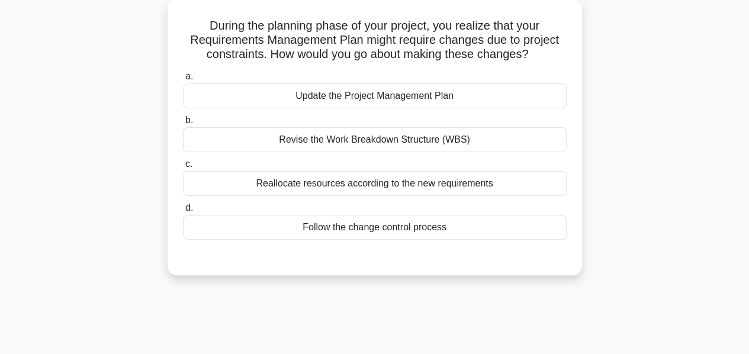
scroll to position [0, 0]
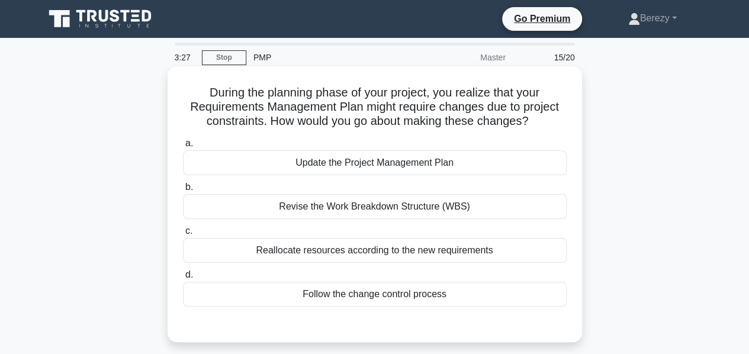
click at [361, 294] on div "Follow the change control process" at bounding box center [375, 294] width 384 height 25
click at [183, 279] on input "d. Follow the change control process" at bounding box center [183, 275] width 0 height 8
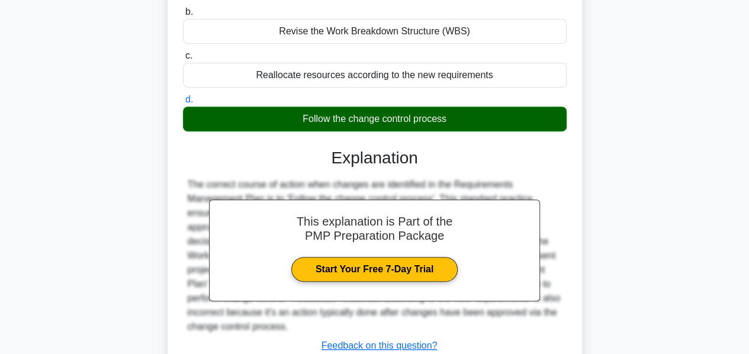
scroll to position [285, 0]
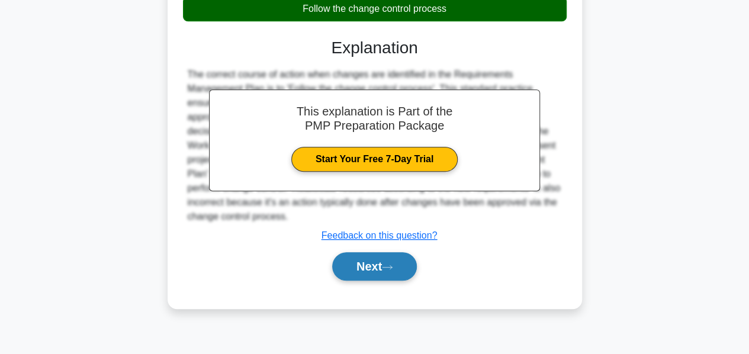
click at [353, 263] on button "Next" at bounding box center [374, 266] width 85 height 28
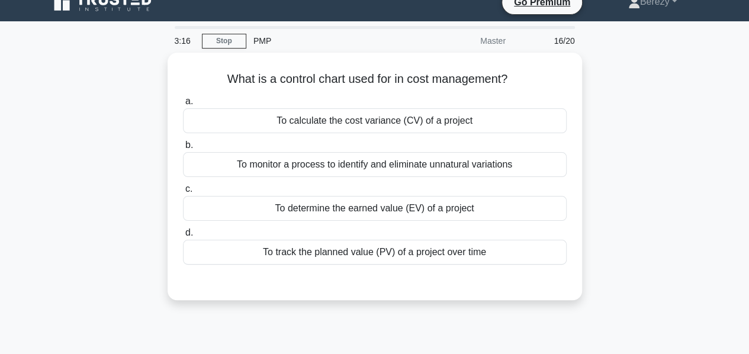
scroll to position [15, 0]
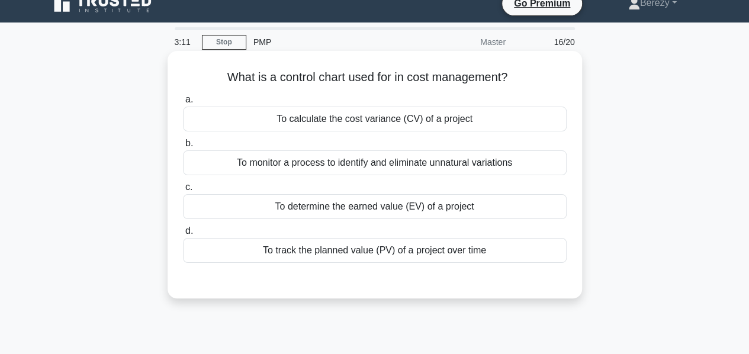
click at [358, 168] on div "To monitor a process to identify and eliminate unnatural variations" at bounding box center [375, 162] width 384 height 25
click at [183, 147] on input "b. To monitor a process to identify and eliminate unnatural variations" at bounding box center [183, 144] width 0 height 8
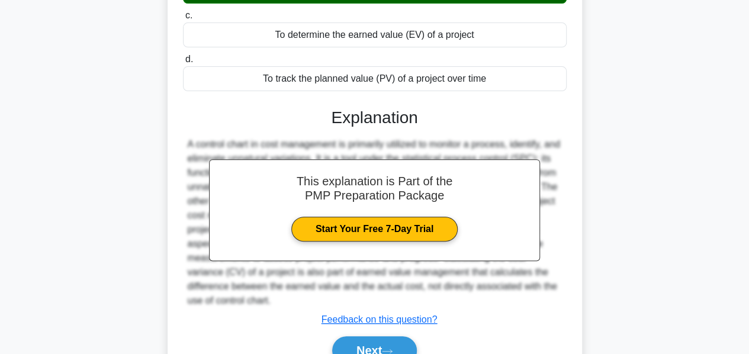
scroll to position [285, 0]
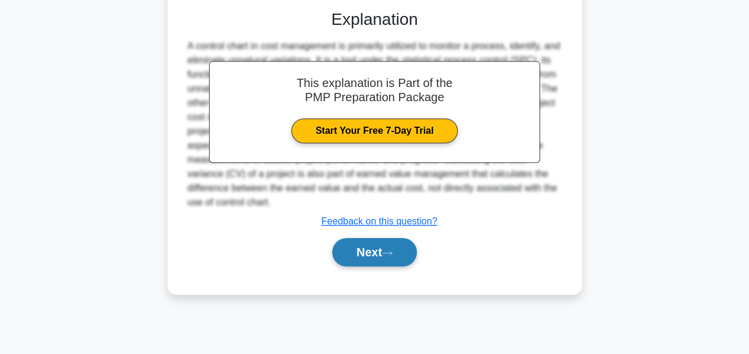
click at [366, 251] on button "Next" at bounding box center [374, 252] width 85 height 28
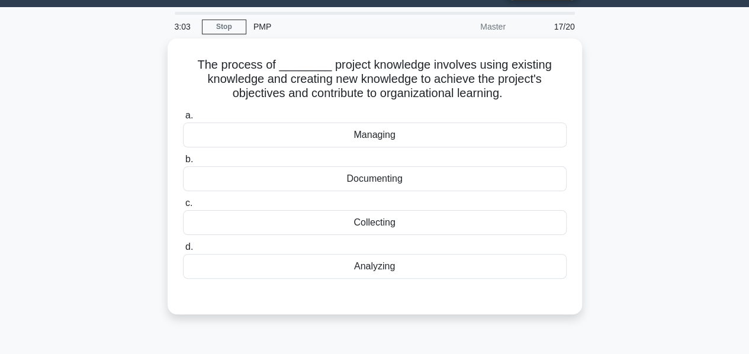
scroll to position [0, 0]
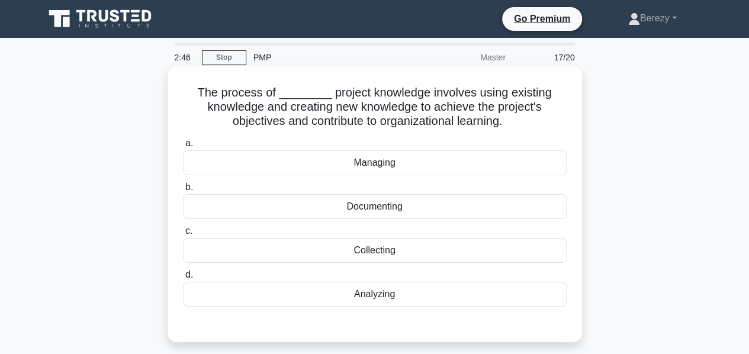
click at [377, 168] on div "Managing" at bounding box center [375, 162] width 384 height 25
click at [183, 147] on input "a. Managing" at bounding box center [183, 144] width 0 height 8
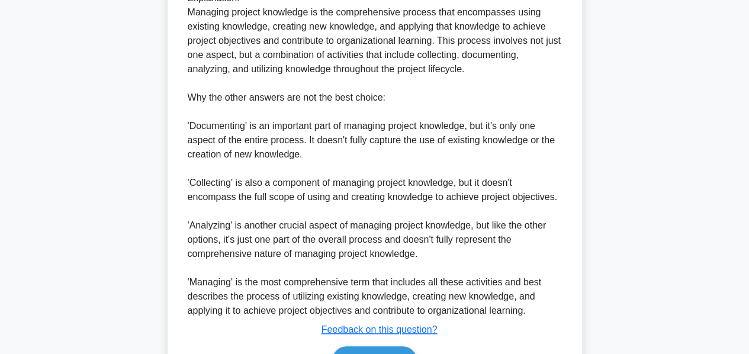
scroll to position [460, 0]
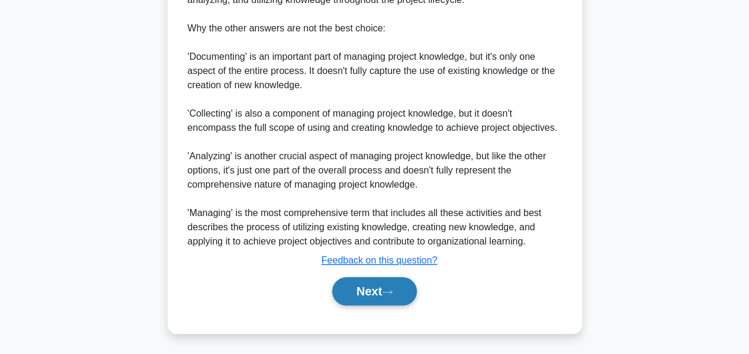
click at [356, 287] on button "Next" at bounding box center [374, 291] width 85 height 28
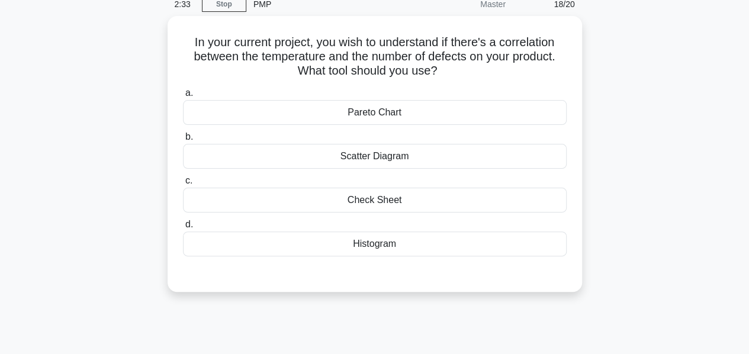
scroll to position [0, 0]
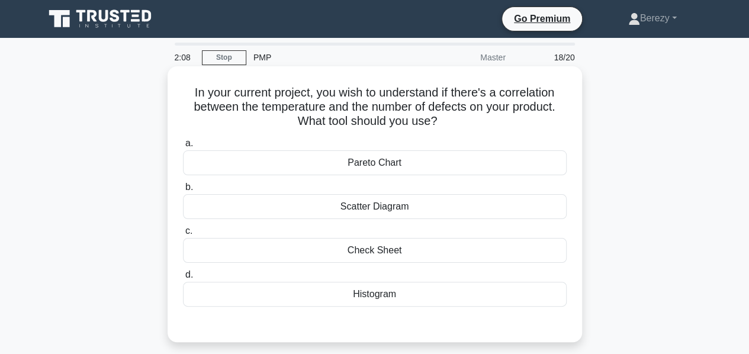
click at [370, 210] on div "Scatter Diagram" at bounding box center [375, 206] width 384 height 25
click at [183, 191] on input "b. Scatter Diagram" at bounding box center [183, 188] width 0 height 8
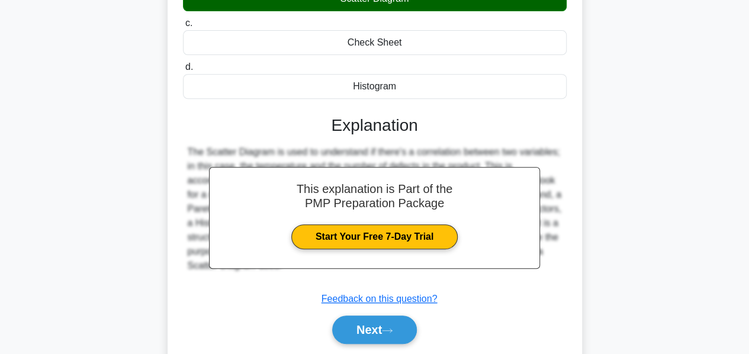
scroll to position [285, 0]
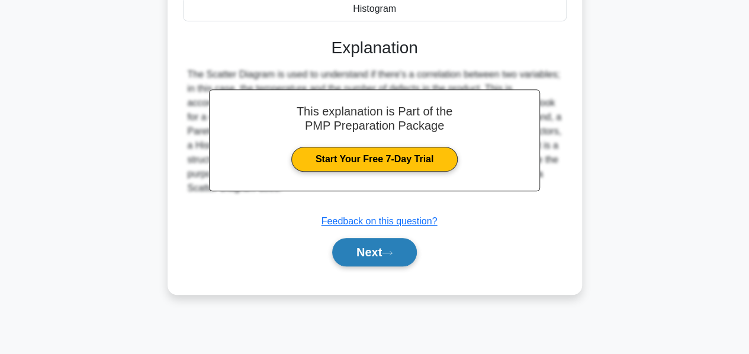
click at [362, 248] on button "Next" at bounding box center [374, 252] width 85 height 28
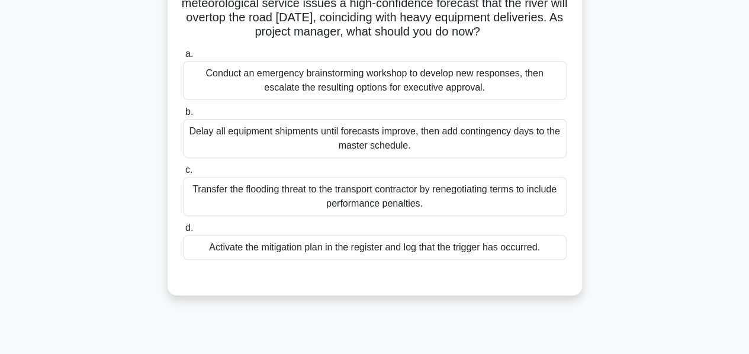
scroll to position [136, 0]
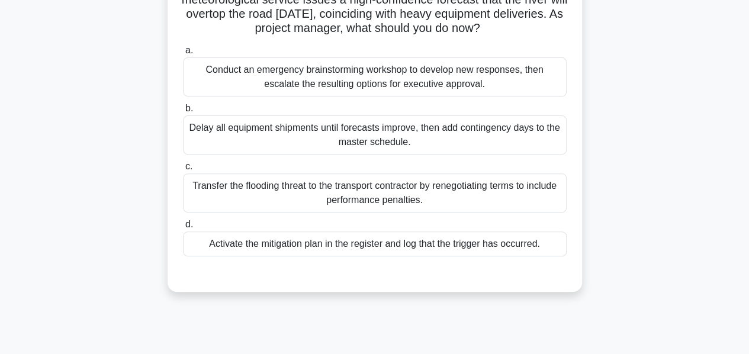
click at [345, 247] on div "Activate the mitigation plan in the register and log that the trigger has occur…" at bounding box center [375, 244] width 384 height 25
click at [183, 229] on input "d. Activate the mitigation plan in the register and log that the trigger has oc…" at bounding box center [183, 225] width 0 height 8
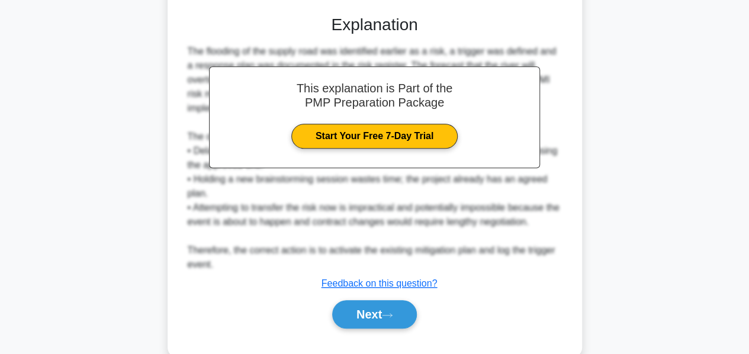
scroll to position [417, 0]
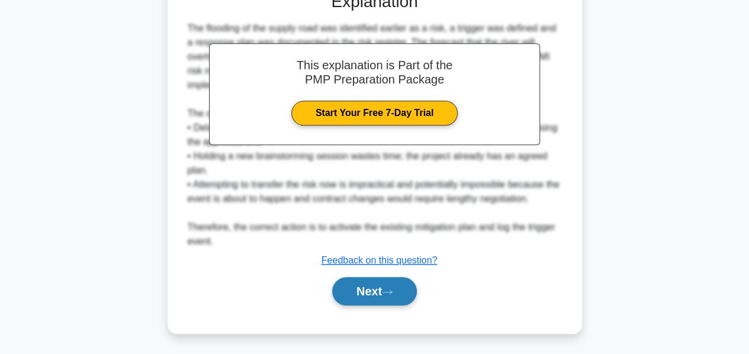
click at [348, 281] on button "Next" at bounding box center [374, 291] width 85 height 28
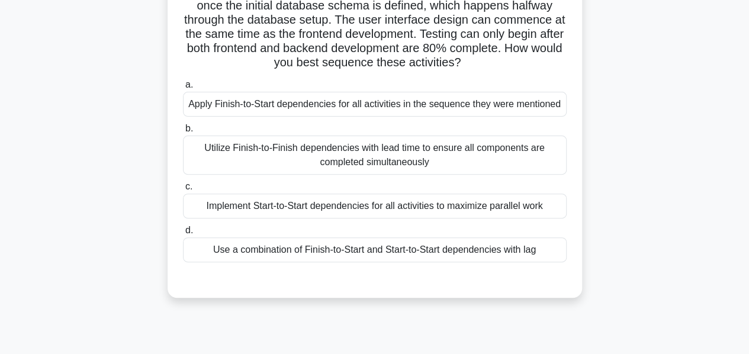
scroll to position [133, 0]
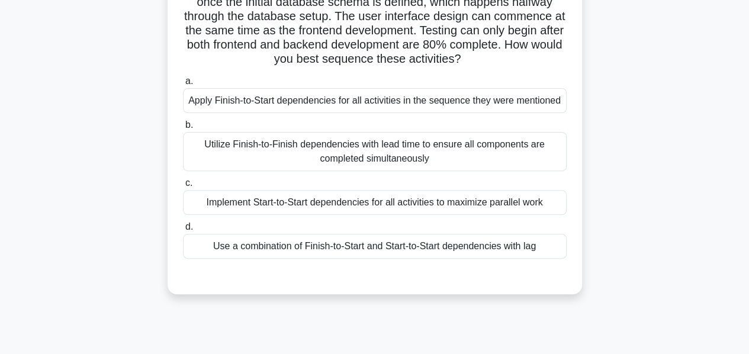
click at [368, 252] on div "Use a combination of Finish-to-Start and Start-to-Start dependencies with lag" at bounding box center [375, 246] width 384 height 25
click at [183, 231] on input "d. Use a combination of Finish-to-Start and Start-to-Start dependencies with lag" at bounding box center [183, 227] width 0 height 8
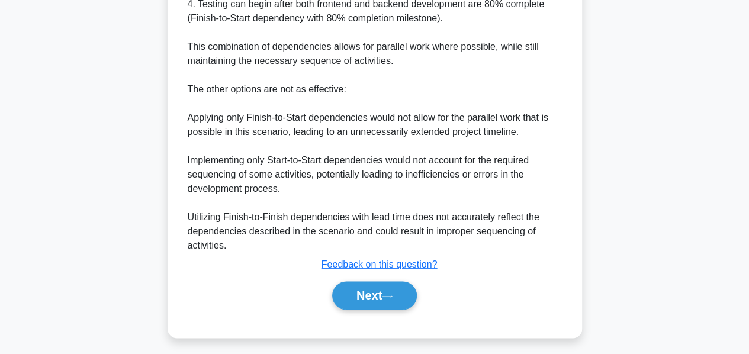
scroll to position [616, 0]
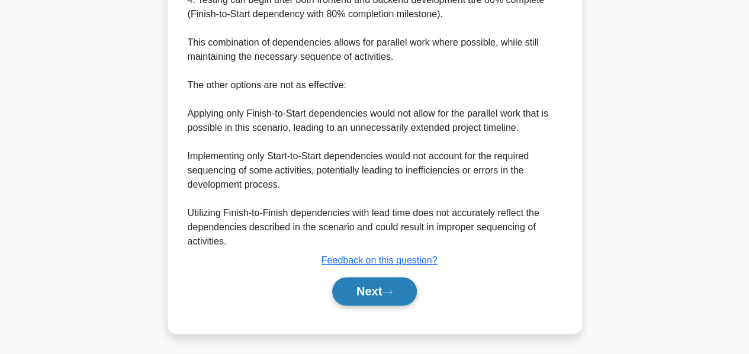
click at [352, 286] on button "Next" at bounding box center [374, 291] width 85 height 28
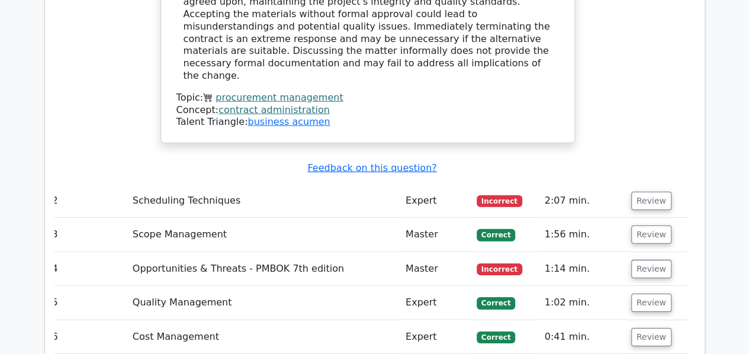
scroll to position [1705, 0]
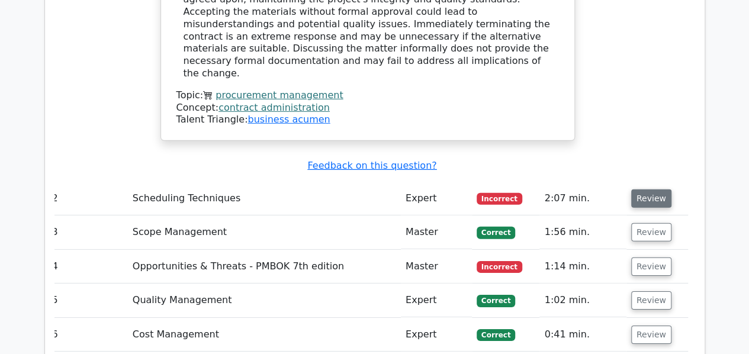
click at [642, 190] on button "Review" at bounding box center [651, 199] width 40 height 18
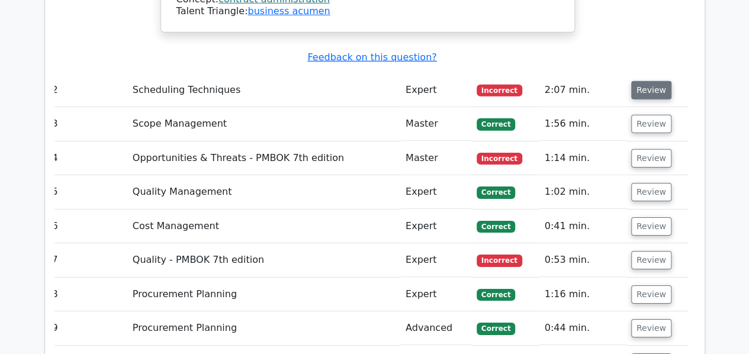
scroll to position [1814, 0]
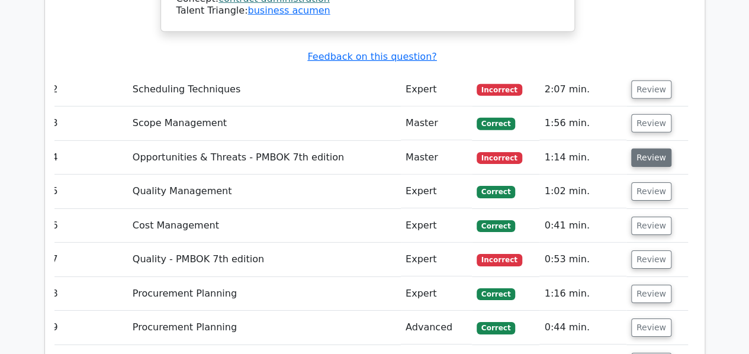
click at [648, 149] on button "Review" at bounding box center [651, 158] width 40 height 18
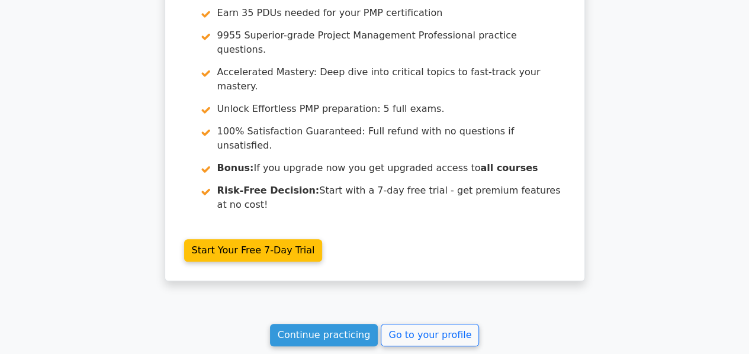
scroll to position [2671, 0]
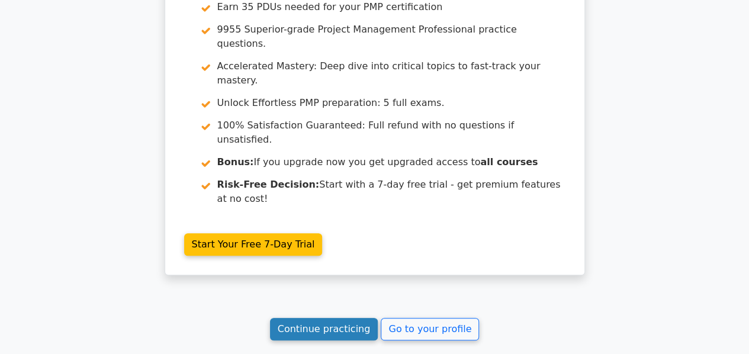
click at [357, 318] on link "Continue practicing" at bounding box center [324, 329] width 108 height 23
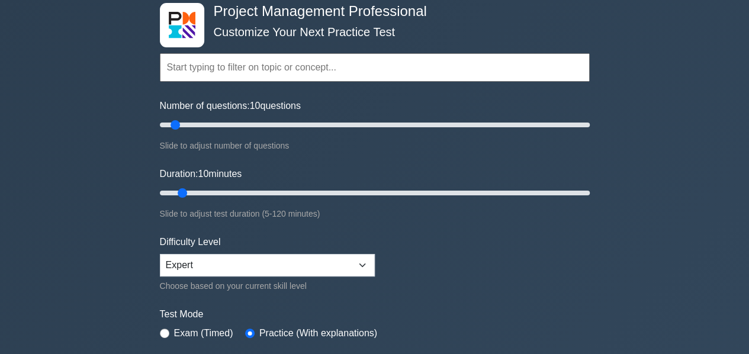
scroll to position [63, 0]
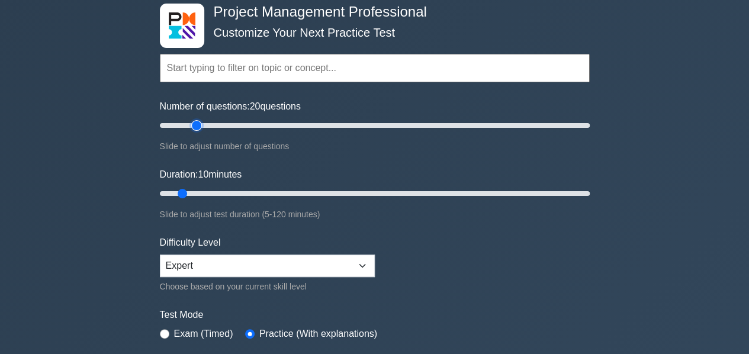
type input "20"
click at [192, 123] on input "Number of questions: 20 questions" at bounding box center [375, 125] width 430 height 14
type input "20"
click at [215, 189] on input "Duration: 10 minutes" at bounding box center [375, 194] width 430 height 14
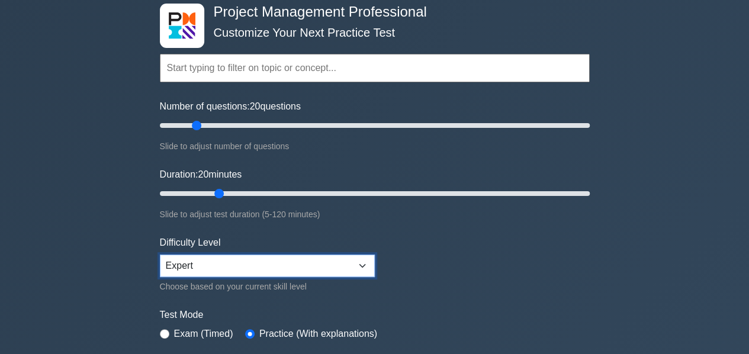
click at [367, 264] on select "Beginner Intermediate Expert" at bounding box center [267, 266] width 215 height 23
click at [220, 261] on select "Beginner Intermediate Expert" at bounding box center [267, 266] width 215 height 23
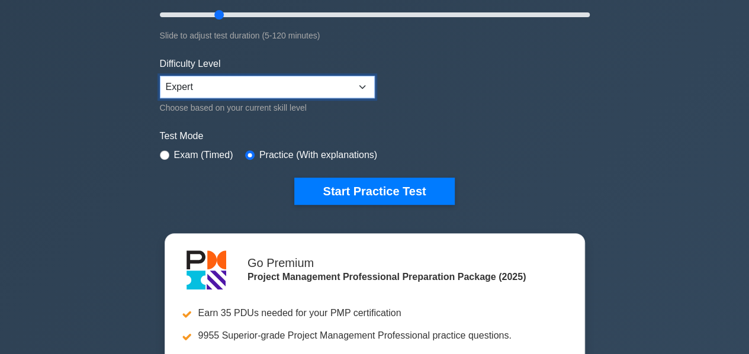
scroll to position [242, 0]
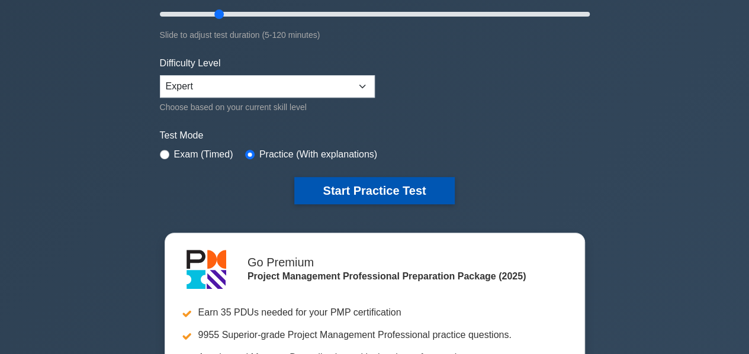
click at [365, 188] on button "Start Practice Test" at bounding box center [374, 190] width 160 height 27
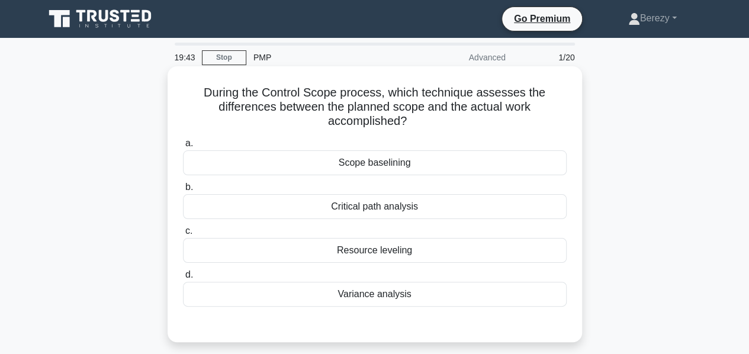
click at [385, 298] on div "Variance analysis" at bounding box center [375, 294] width 384 height 25
click at [183, 279] on input "d. Variance analysis" at bounding box center [183, 275] width 0 height 8
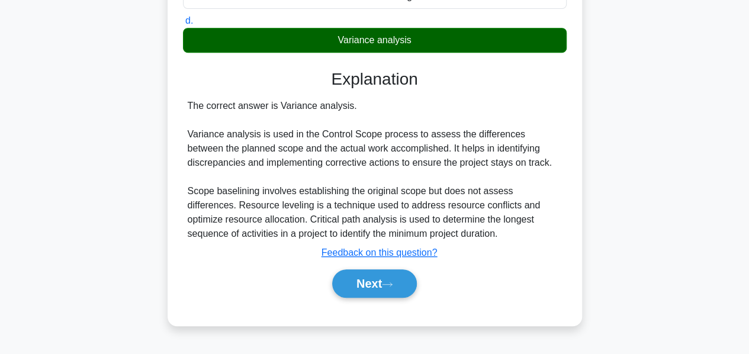
scroll to position [285, 0]
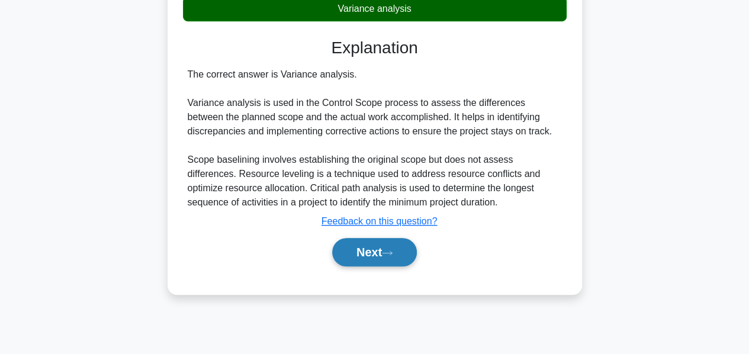
click at [356, 251] on button "Next" at bounding box center [374, 252] width 85 height 28
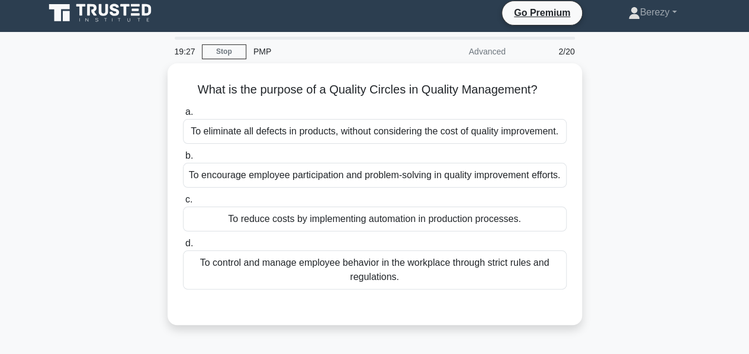
scroll to position [0, 0]
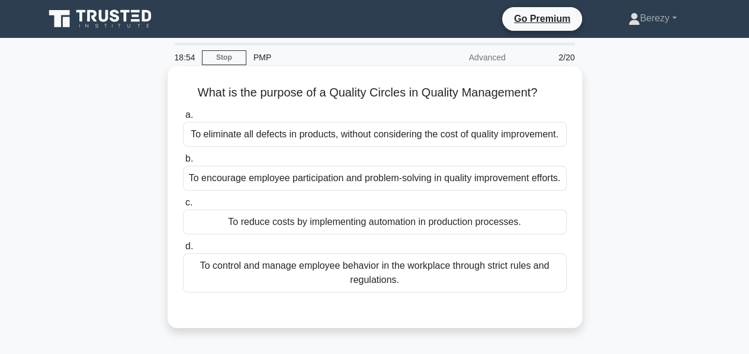
click at [317, 179] on div "To encourage employee participation and problem-solving in quality improvement …" at bounding box center [375, 178] width 384 height 25
click at [183, 163] on input "b. To encourage employee participation and problem-solving in quality improveme…" at bounding box center [183, 159] width 0 height 8
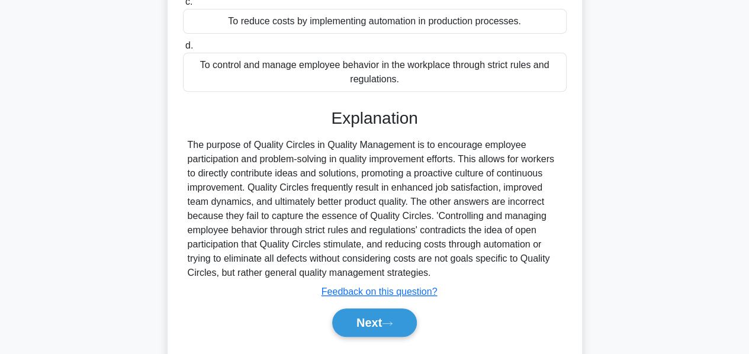
scroll to position [204, 0]
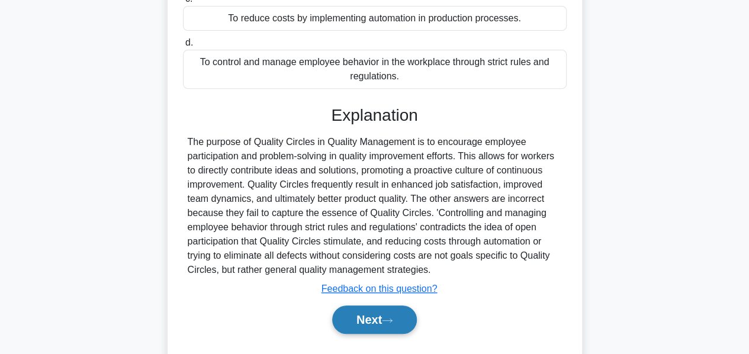
click at [359, 334] on button "Next" at bounding box center [374, 320] width 85 height 28
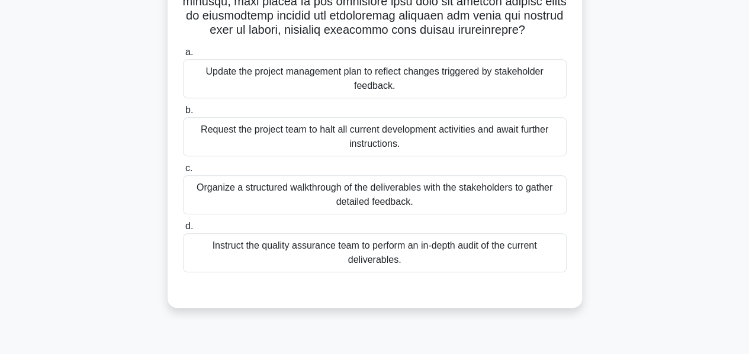
scroll to position [280, 0]
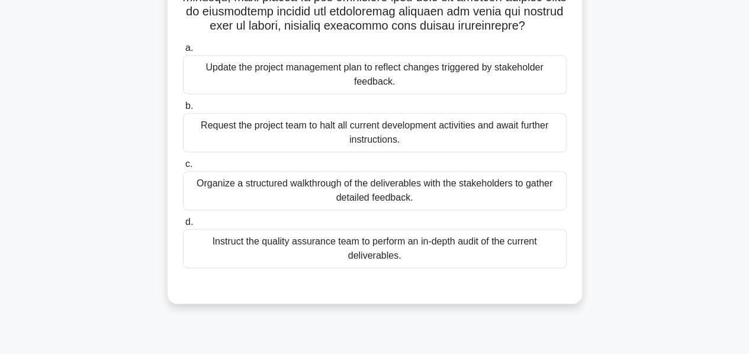
click at [352, 191] on div "Organize a structured walkthrough of the deliverables with the stakeholders to …" at bounding box center [375, 190] width 384 height 39
click at [183, 168] on input "c. Organize a structured walkthrough of the deliverables with the stakeholders …" at bounding box center [183, 164] width 0 height 8
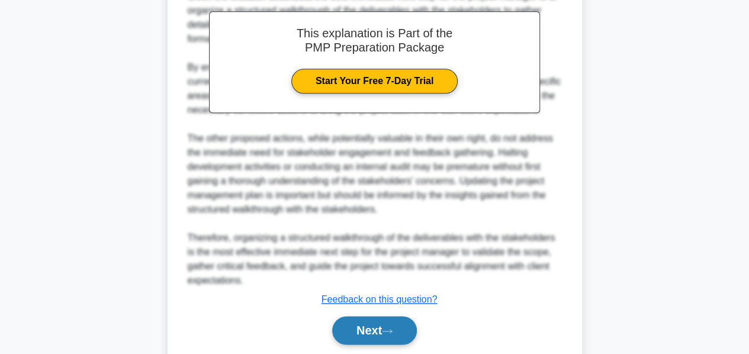
scroll to position [606, 0]
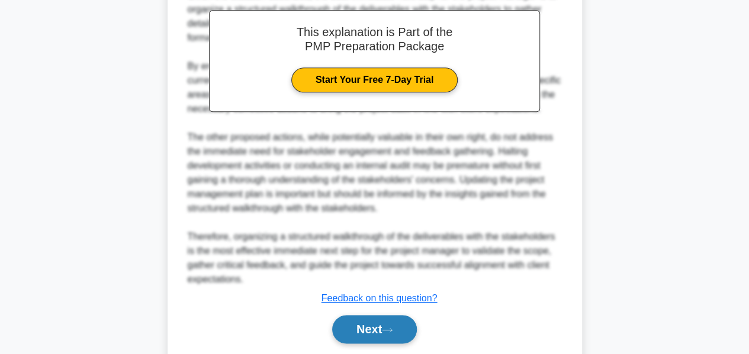
click at [360, 323] on button "Next" at bounding box center [374, 329] width 85 height 28
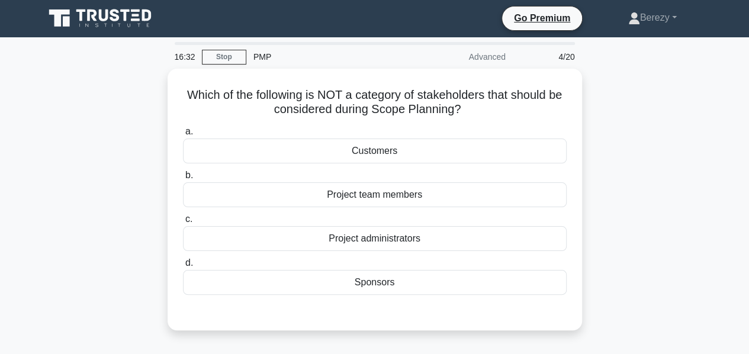
scroll to position [0, 0]
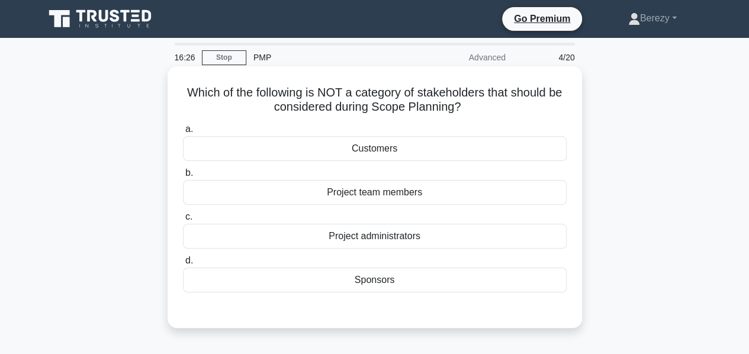
click at [366, 281] on div "Sponsors" at bounding box center [375, 280] width 384 height 25
click at [183, 265] on input "d. Sponsors" at bounding box center [183, 261] width 0 height 8
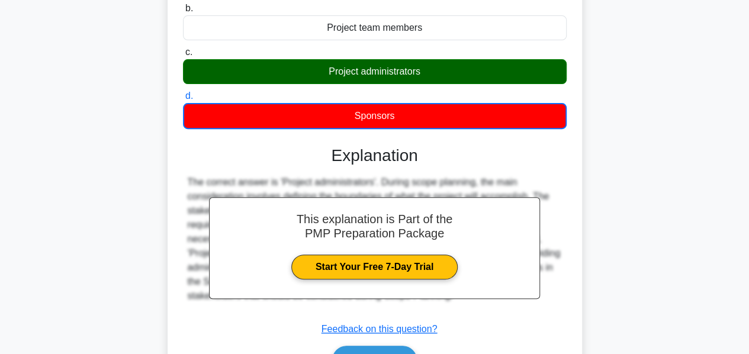
scroll to position [285, 0]
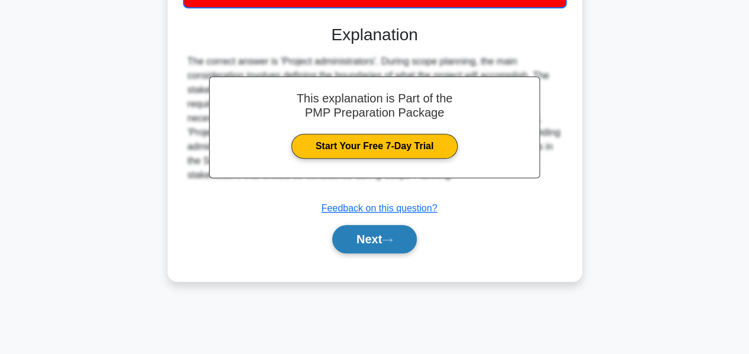
click at [348, 232] on button "Next" at bounding box center [374, 239] width 85 height 28
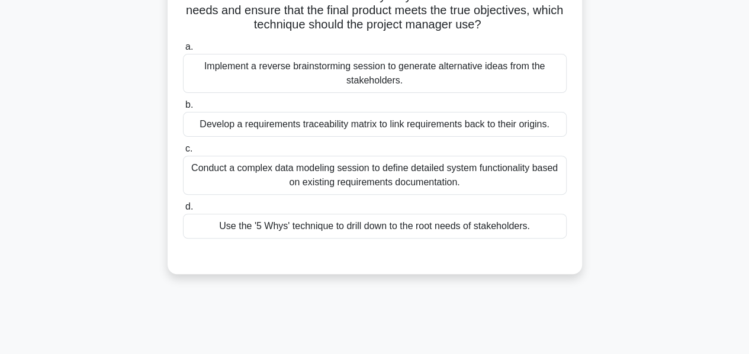
scroll to position [142, 0]
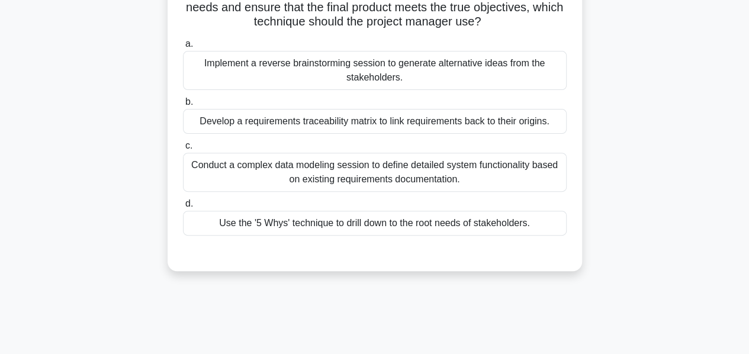
click at [345, 227] on div "Use the '5 Whys' technique to drill down to the root needs of stakeholders." at bounding box center [375, 223] width 384 height 25
click at [183, 208] on input "d. Use the '5 Whys' technique to drill down to the root needs of stakeholders." at bounding box center [183, 204] width 0 height 8
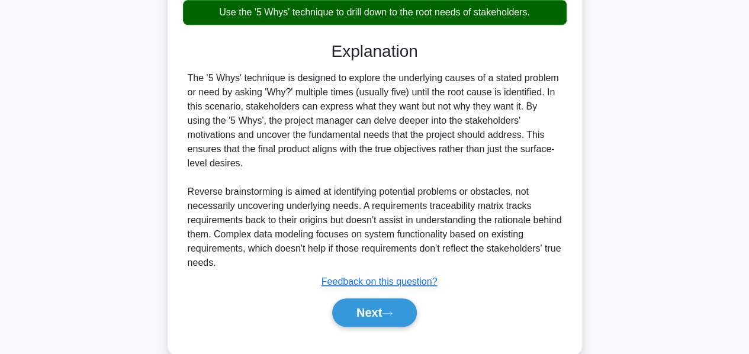
scroll to position [359, 0]
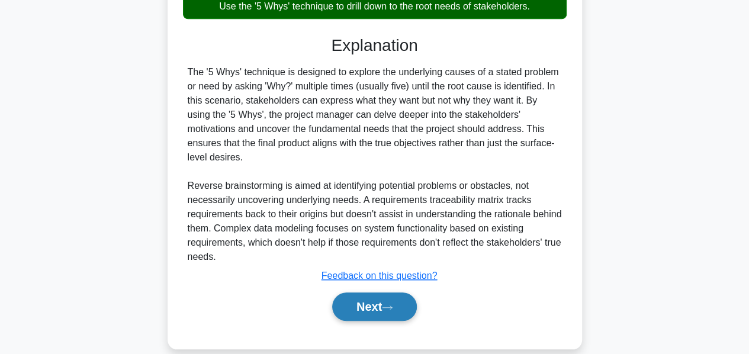
click at [368, 293] on button "Next" at bounding box center [374, 307] width 85 height 28
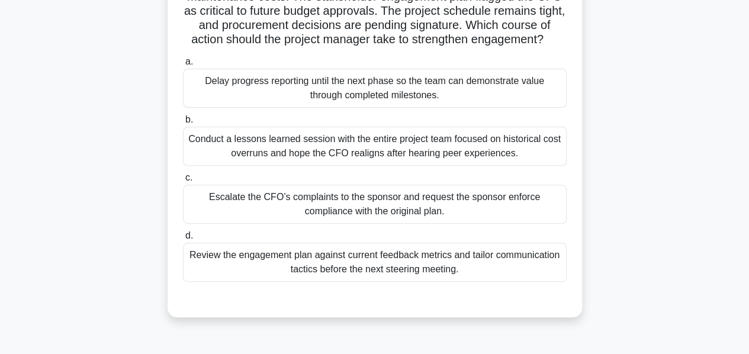
scroll to position [142, 0]
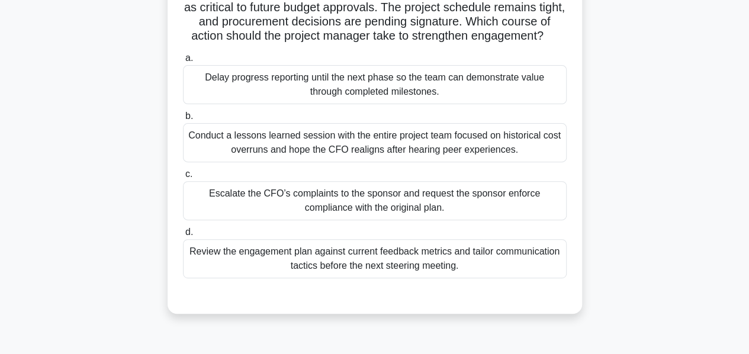
click at [351, 275] on div "Review the engagement plan against current feedback metrics and tailor communic…" at bounding box center [375, 258] width 384 height 39
click at [183, 236] on input "d. Review the engagement plan against current feedback metrics and tailor commu…" at bounding box center [183, 233] width 0 height 8
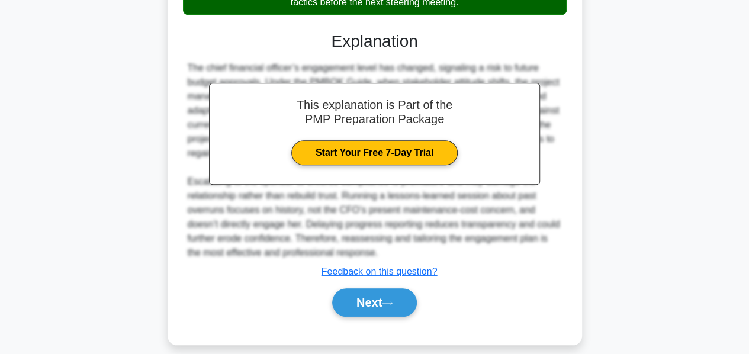
scroll to position [431, 0]
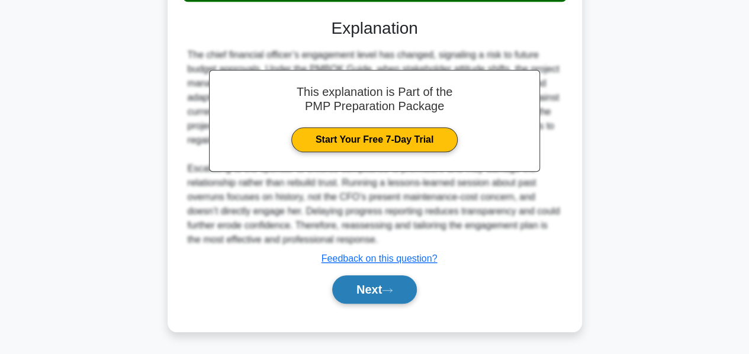
click at [349, 287] on button "Next" at bounding box center [374, 289] width 85 height 28
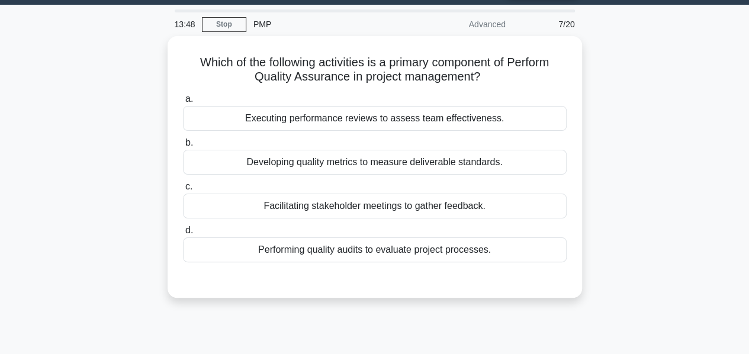
scroll to position [25, 0]
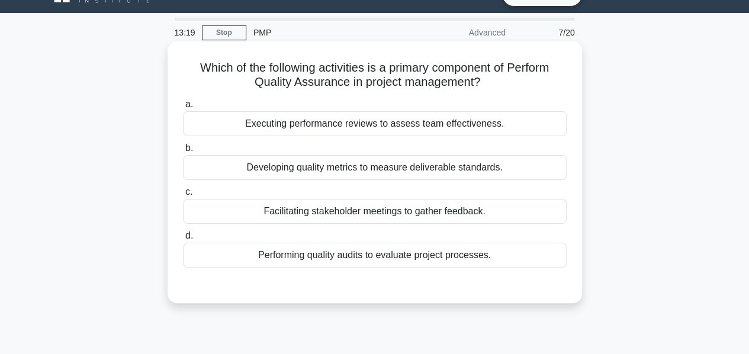
click at [342, 259] on div "Performing quality audits to evaluate project processes." at bounding box center [375, 255] width 384 height 25
click at [183, 240] on input "d. Performing quality audits to evaluate project processes." at bounding box center [183, 236] width 0 height 8
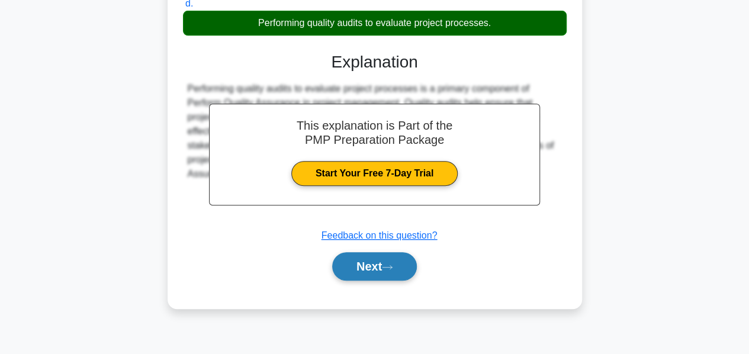
scroll to position [258, 0]
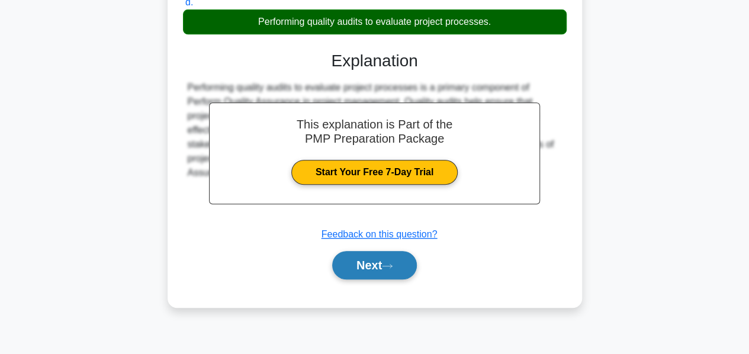
click at [353, 264] on button "Next" at bounding box center [374, 265] width 85 height 28
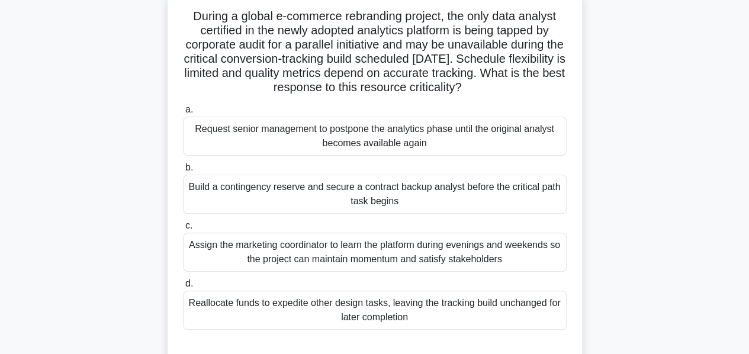
scroll to position [78, 0]
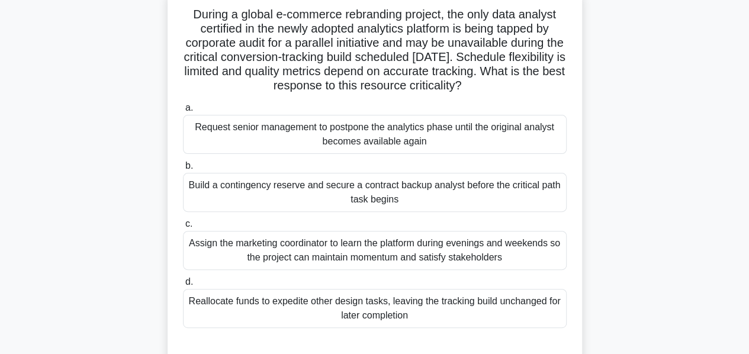
click at [312, 191] on div "Build a contingency reserve and secure a contract backup analyst before the cri…" at bounding box center [375, 192] width 384 height 39
click at [183, 170] on input "b. Build a contingency reserve and secure a contract backup analyst before the …" at bounding box center [183, 166] width 0 height 8
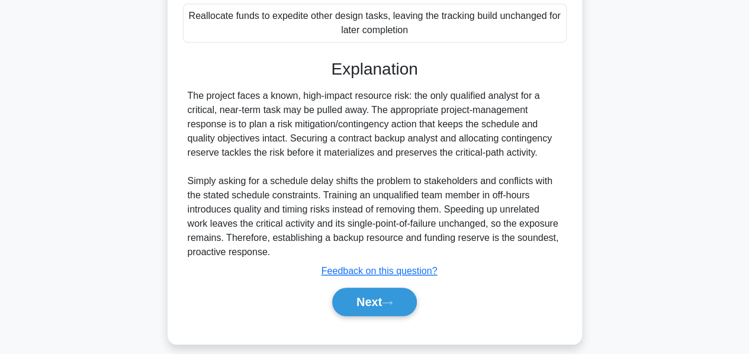
scroll to position [374, 0]
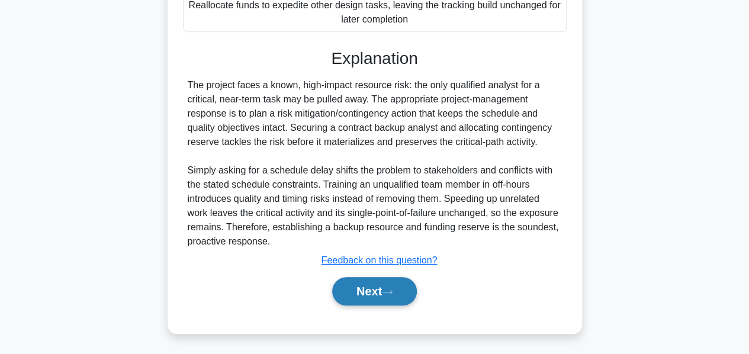
click at [363, 292] on button "Next" at bounding box center [374, 291] width 85 height 28
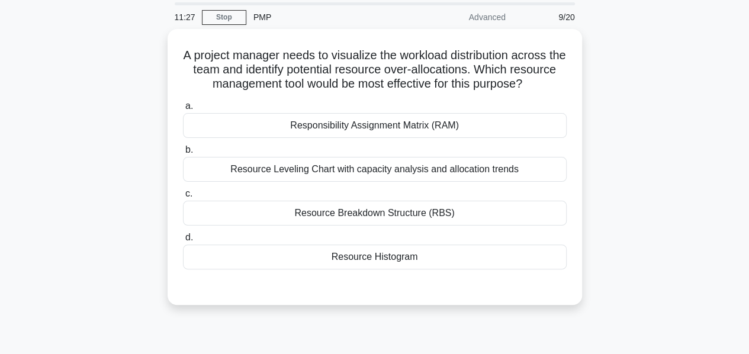
scroll to position [43, 0]
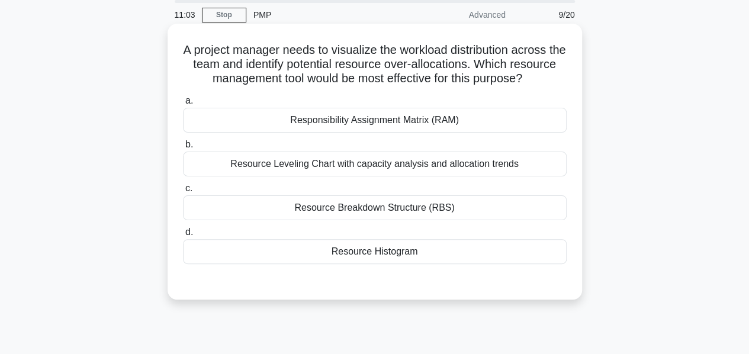
click at [357, 133] on div "Responsibility Assignment Matrix (RAM)" at bounding box center [375, 120] width 384 height 25
click at [183, 105] on input "a. Responsibility Assignment Matrix (RAM)" at bounding box center [183, 101] width 0 height 8
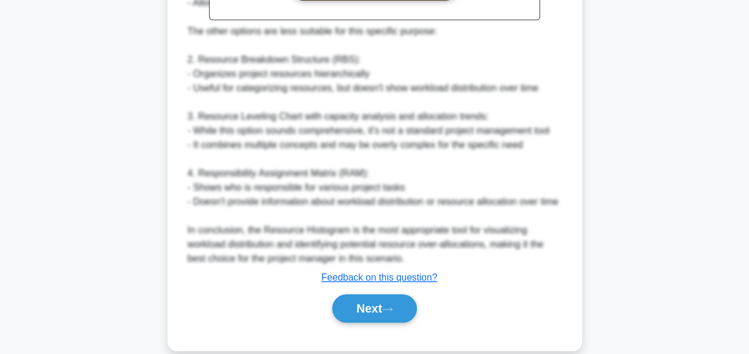
scroll to position [504, 0]
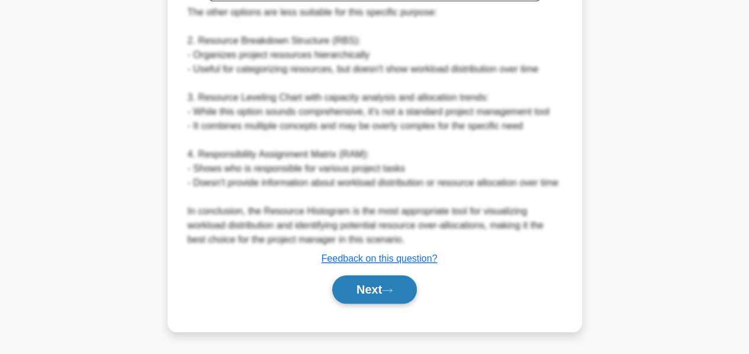
click at [367, 282] on button "Next" at bounding box center [374, 289] width 85 height 28
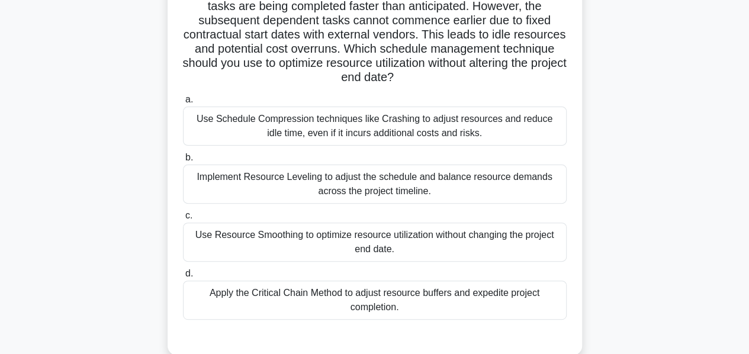
scroll to position [102, 0]
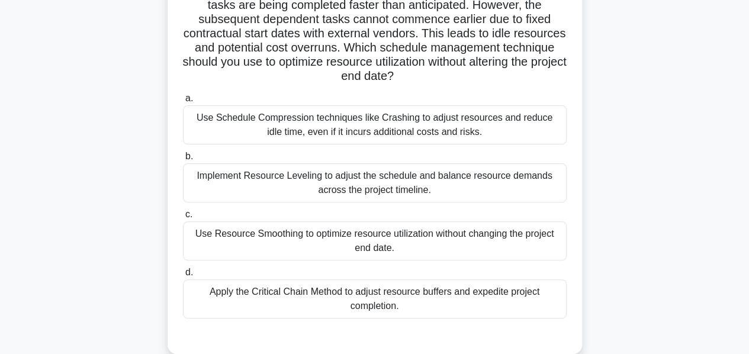
click at [344, 243] on div "Use Resource Smoothing to optimize resource utilization without changing the pr…" at bounding box center [375, 240] width 384 height 39
click at [183, 219] on input "c. Use Resource Smoothing to optimize resource utilization without changing the…" at bounding box center [183, 215] width 0 height 8
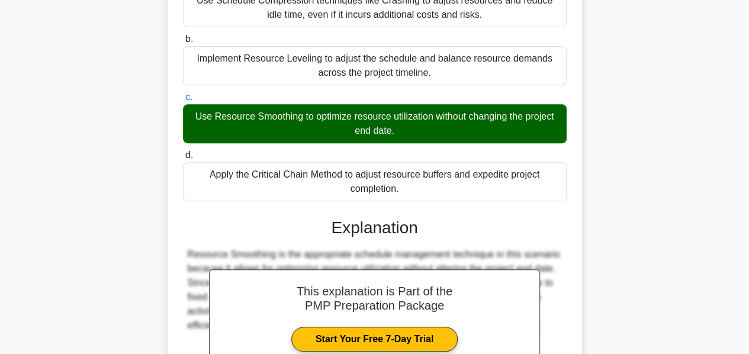
scroll to position [220, 0]
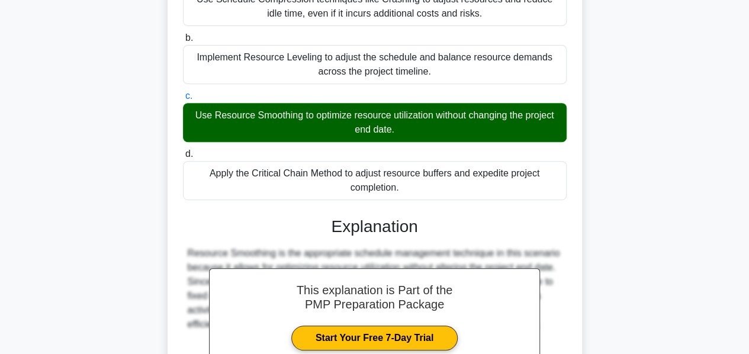
click at [344, 243] on div "This explanation is Part of the PMP Preparation Package Start Your Free 7-Day T…" at bounding box center [375, 327] width 384 height 248
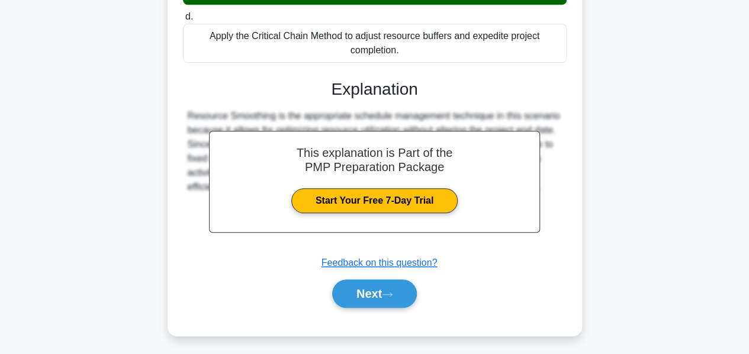
scroll to position [360, 0]
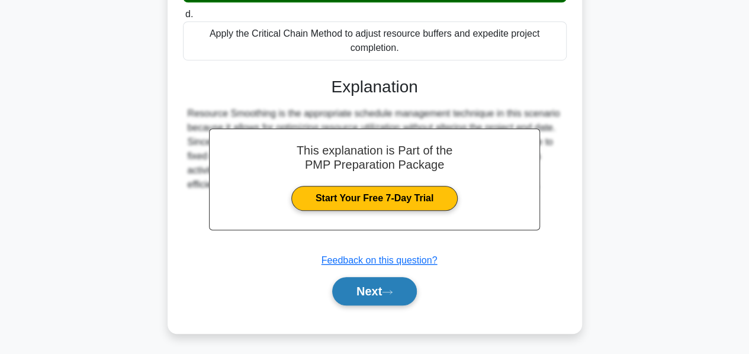
click at [366, 288] on button "Next" at bounding box center [374, 291] width 85 height 28
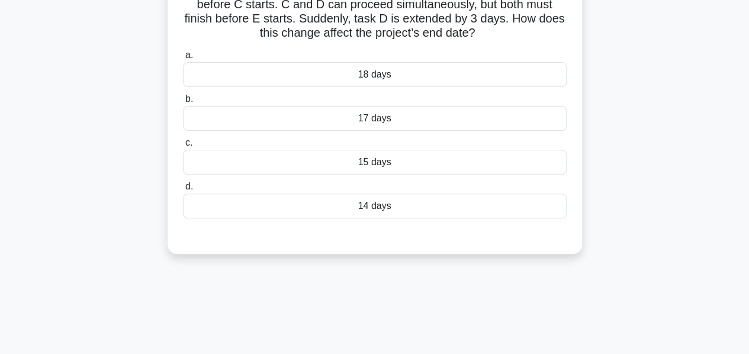
scroll to position [135, 0]
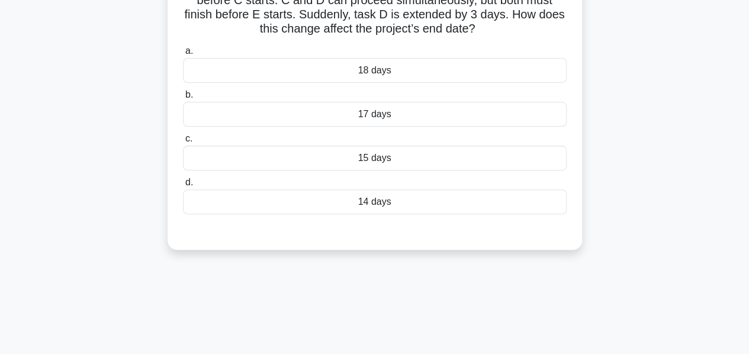
click at [374, 200] on div "14 days" at bounding box center [375, 202] width 384 height 25
click at [183, 187] on input "d. 14 days" at bounding box center [183, 183] width 0 height 8
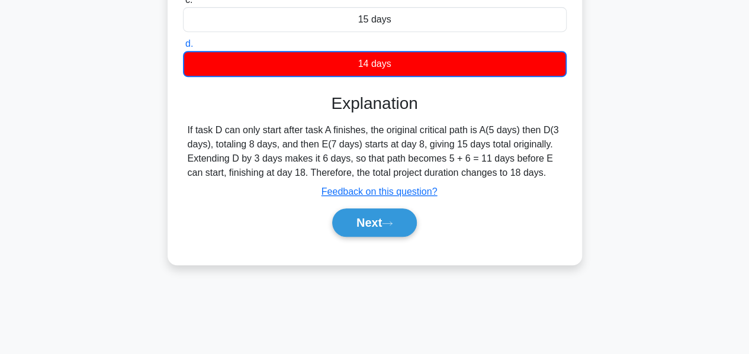
scroll to position [285, 0]
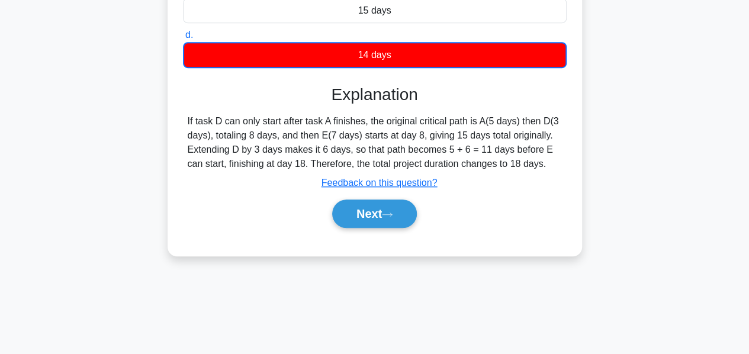
drag, startPoint x: 188, startPoint y: 117, endPoint x: 129, endPoint y: 123, distance: 59.5
click at [129, 123] on div "The construction project has tasks with the following durations: A=5 days, B=4 …" at bounding box center [374, 27] width 675 height 486
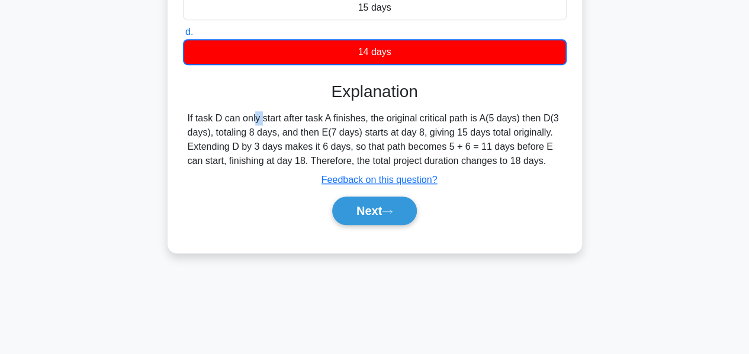
click at [188, 114] on div "If task D can only start after task A finishes, the original critical path is A…" at bounding box center [375, 139] width 374 height 57
click at [361, 156] on div "If task D can only start after task A finishes, the original critical path is A…" at bounding box center [375, 139] width 374 height 57
drag, startPoint x: 188, startPoint y: 115, endPoint x: 553, endPoint y: 163, distance: 367.9
click at [553, 163] on div "If task D can only start after task A finishes, the original critical path is A…" at bounding box center [375, 139] width 374 height 57
copy div "f task D can only start after task A finishes, the original critical path is A(…"
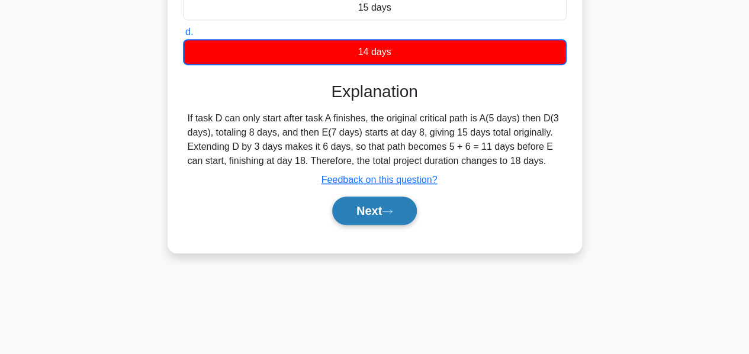
click at [353, 214] on button "Next" at bounding box center [374, 211] width 85 height 28
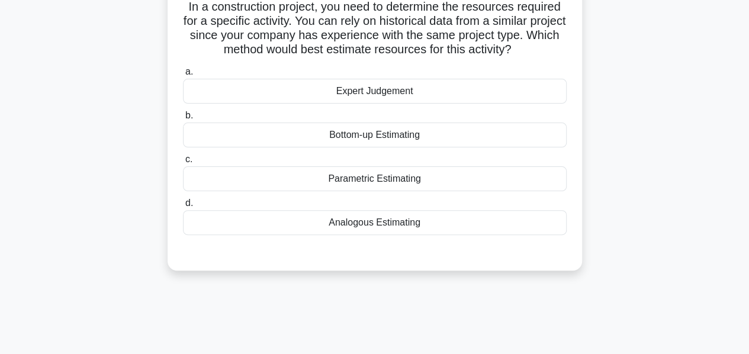
scroll to position [89, 0]
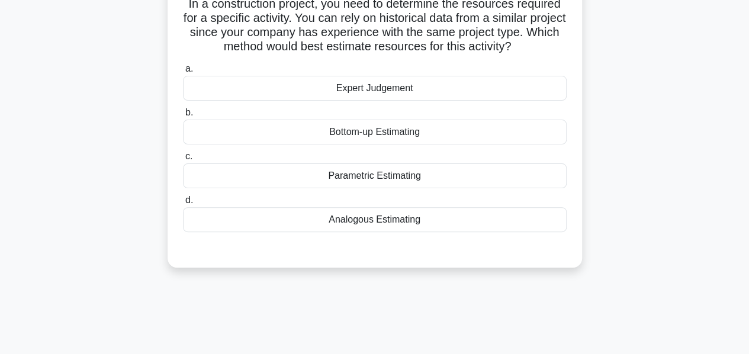
click at [353, 221] on div "Analogous Estimating" at bounding box center [375, 219] width 384 height 25
click at [183, 204] on input "d. Analogous Estimating" at bounding box center [183, 201] width 0 height 8
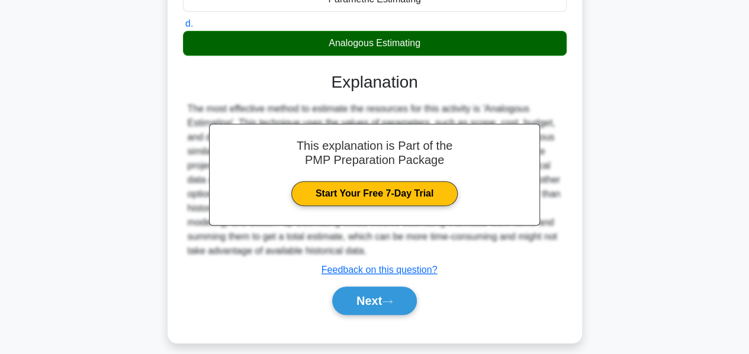
scroll to position [285, 0]
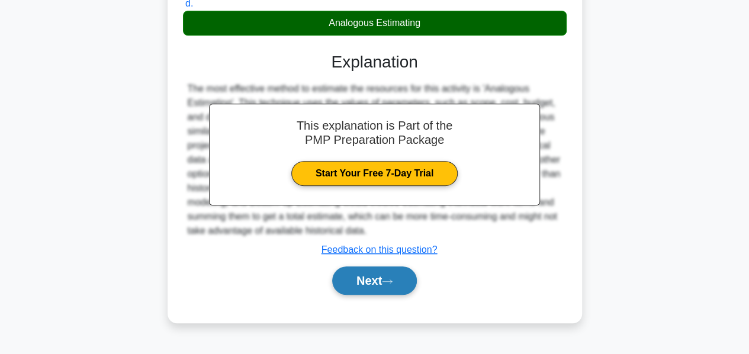
click at [362, 272] on button "Next" at bounding box center [374, 280] width 85 height 28
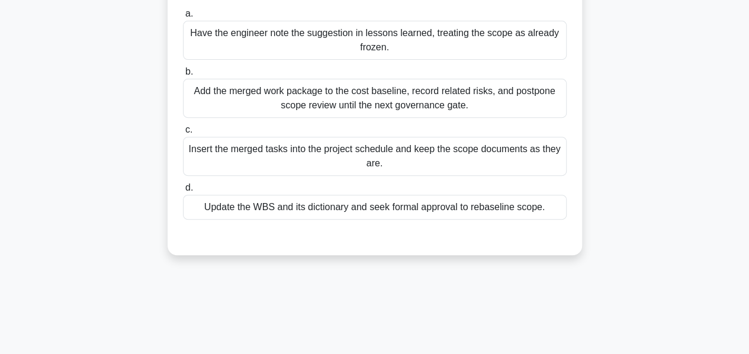
scroll to position [175, 0]
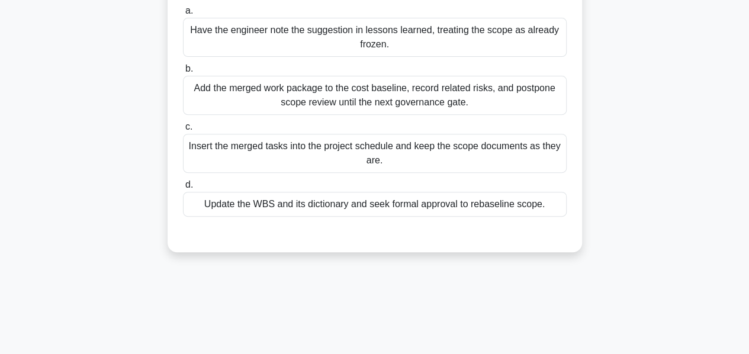
click at [332, 208] on div "Update the WBS and its dictionary and seek formal approval to rebaseline scope." at bounding box center [375, 204] width 384 height 25
click at [183, 189] on input "d. Update the WBS and its dictionary and seek formal approval to rebaseline sco…" at bounding box center [183, 185] width 0 height 8
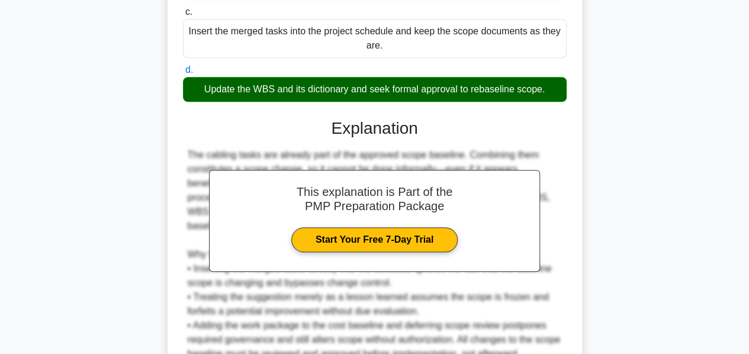
scroll to position [388, 0]
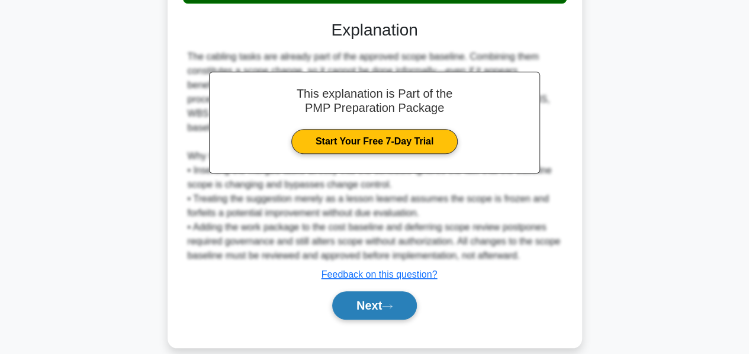
click at [360, 293] on button "Next" at bounding box center [374, 305] width 85 height 28
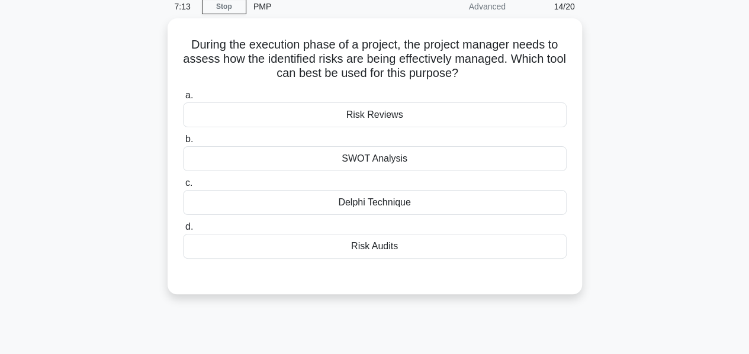
scroll to position [45, 0]
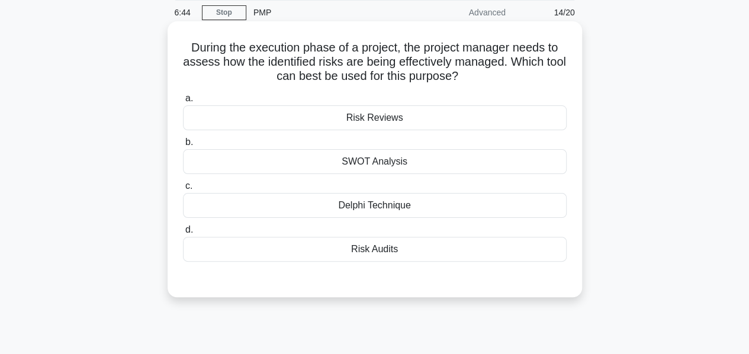
click at [368, 254] on div "Risk Audits" at bounding box center [375, 249] width 384 height 25
click at [183, 234] on input "d. Risk Audits" at bounding box center [183, 230] width 0 height 8
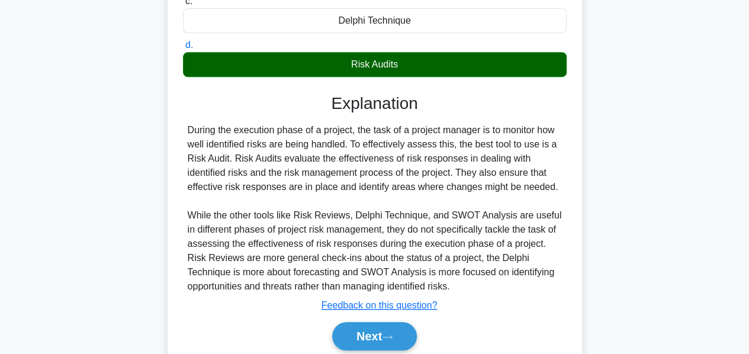
scroll to position [231, 0]
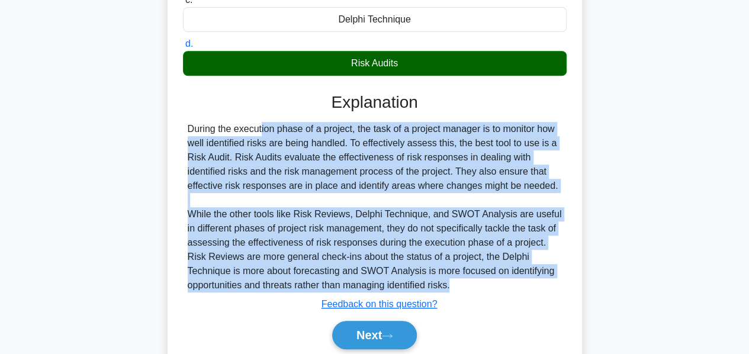
drag, startPoint x: 188, startPoint y: 130, endPoint x: 281, endPoint y: 303, distance: 196.3
click at [281, 303] on div "Explanation During the execution phase of a project, the task of a project mana…" at bounding box center [375, 223] width 384 height 262
copy div "During the execution phase of a project, the task of a project manager is to mo…"
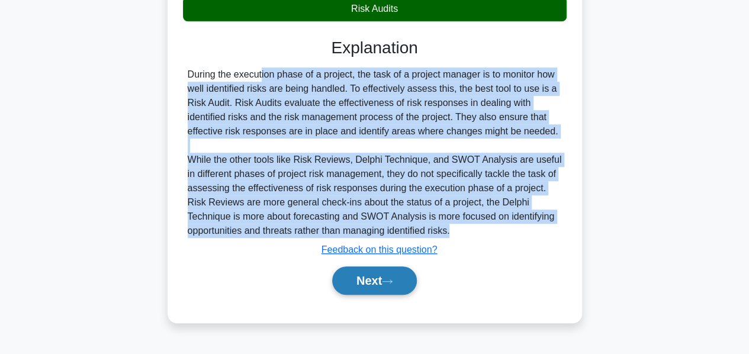
click at [374, 277] on button "Next" at bounding box center [374, 280] width 85 height 28
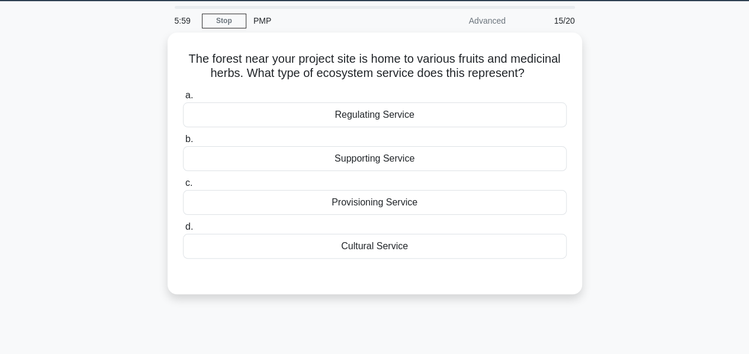
scroll to position [38, 0]
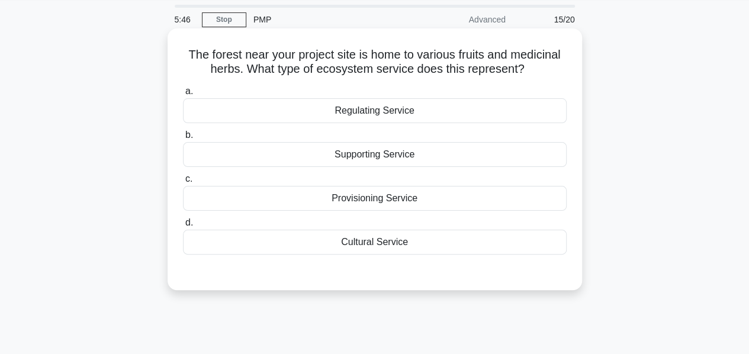
click at [377, 203] on div "Provisioning Service" at bounding box center [375, 198] width 384 height 25
click at [183, 183] on input "c. Provisioning Service" at bounding box center [183, 179] width 0 height 8
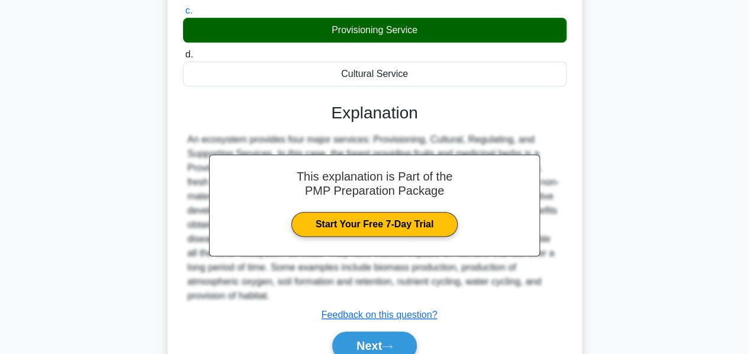
scroll to position [285, 0]
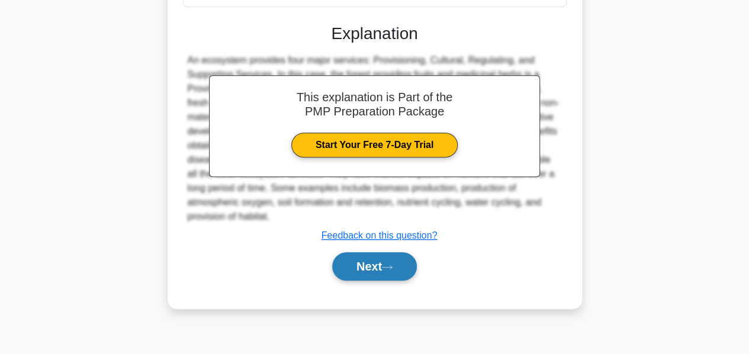
click at [364, 263] on button "Next" at bounding box center [374, 266] width 85 height 28
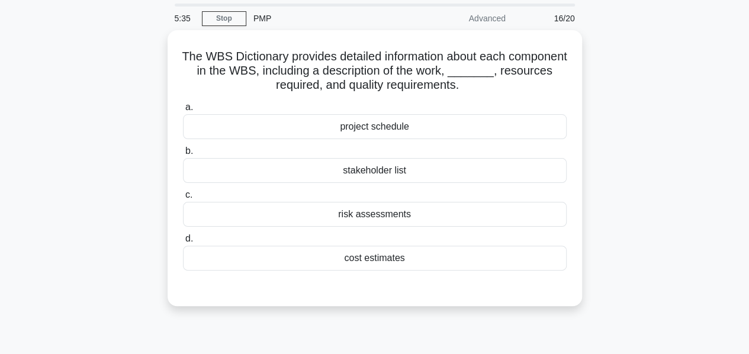
scroll to position [38, 0]
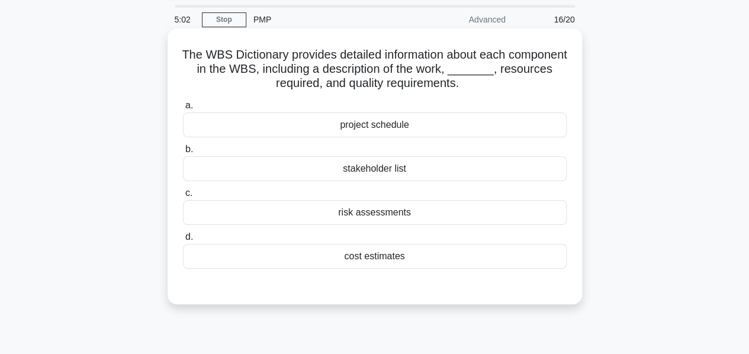
click at [371, 175] on div "stakeholder list" at bounding box center [375, 168] width 384 height 25
click at [183, 153] on input "b. stakeholder list" at bounding box center [183, 150] width 0 height 8
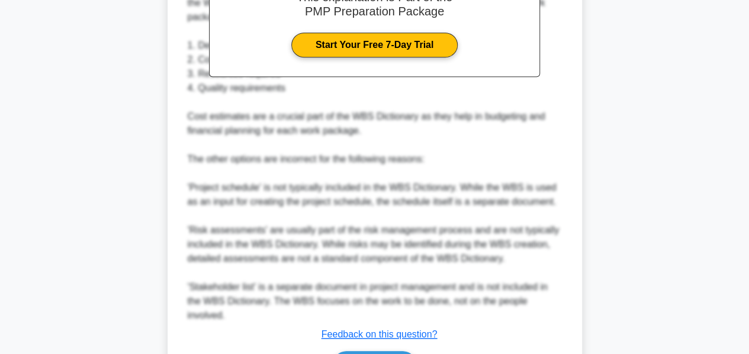
scroll to position [476, 0]
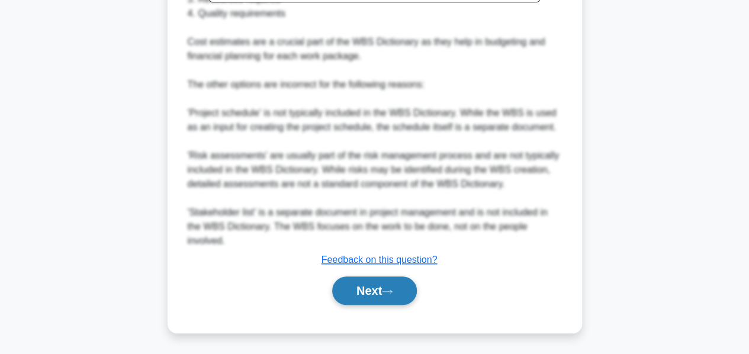
click at [365, 286] on button "Next" at bounding box center [374, 291] width 85 height 28
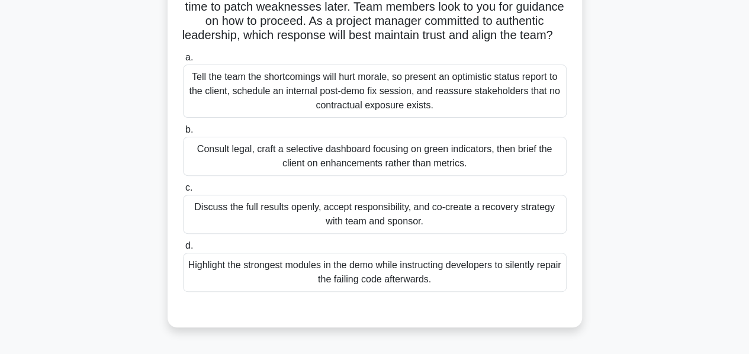
scroll to position [133, 0]
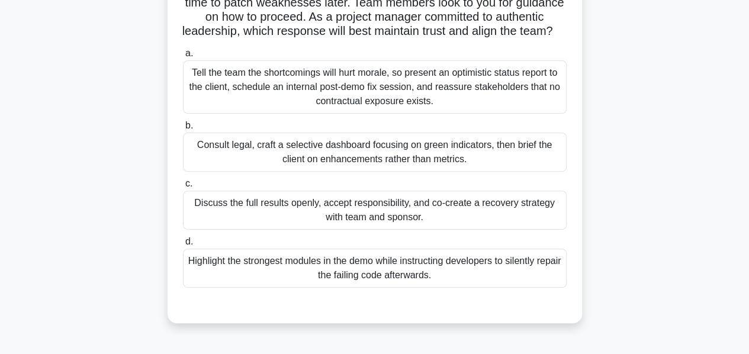
click at [327, 219] on div "Discuss the full results openly, accept responsibility, and co-create a recover…" at bounding box center [375, 210] width 384 height 39
click at [183, 188] on input "c. Discuss the full results openly, accept responsibility, and co-create a reco…" at bounding box center [183, 184] width 0 height 8
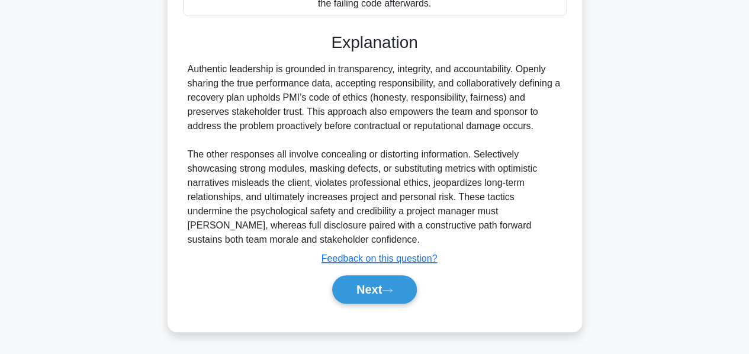
scroll to position [407, 0]
click at [348, 300] on button "Next" at bounding box center [374, 289] width 85 height 28
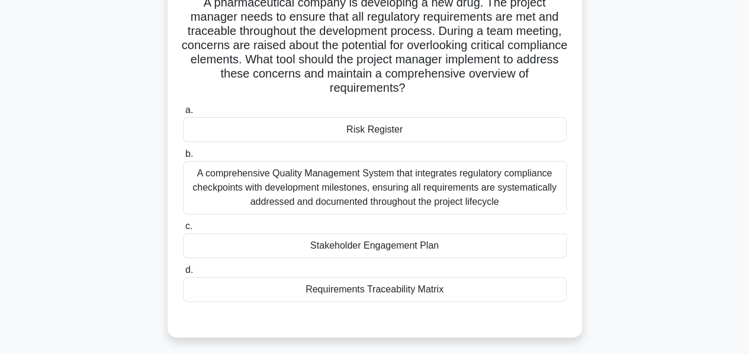
scroll to position [92, 0]
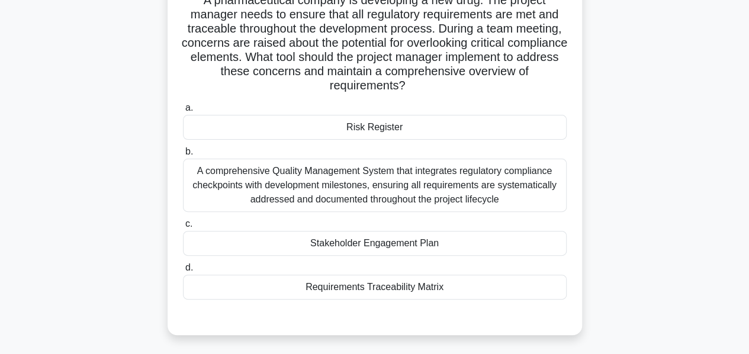
click at [366, 187] on div "A comprehensive Quality Management System that integrates regulatory compliance…" at bounding box center [375, 185] width 384 height 53
click at [183, 156] on input "b. A comprehensive Quality Management System that integrates regulatory complia…" at bounding box center [183, 152] width 0 height 8
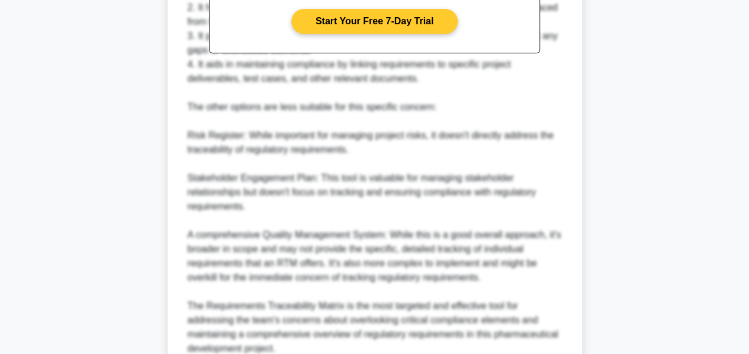
scroll to position [618, 0]
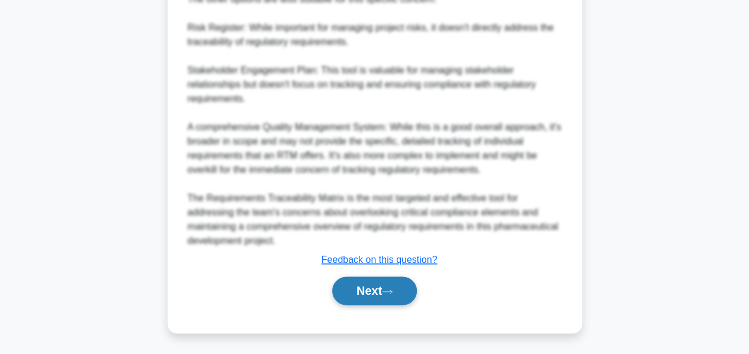
click at [350, 290] on button "Next" at bounding box center [374, 291] width 85 height 28
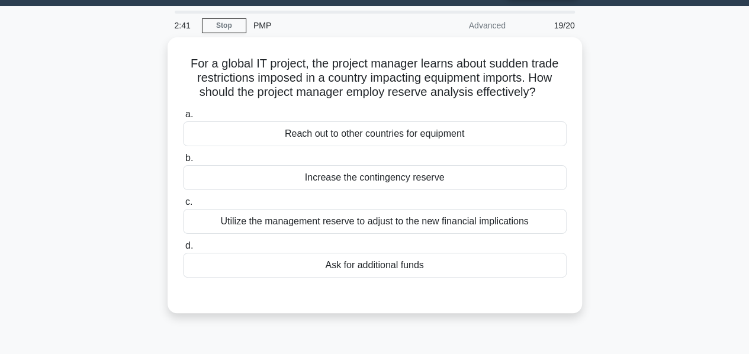
scroll to position [32, 0]
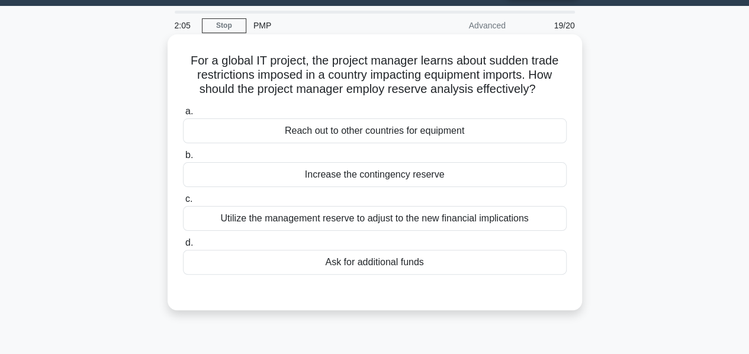
click at [308, 219] on div "Utilize the management reserve to adjust to the new financial implications" at bounding box center [375, 218] width 384 height 25
click at [183, 203] on input "c. Utilize the management reserve to adjust to the new financial implications" at bounding box center [183, 199] width 0 height 8
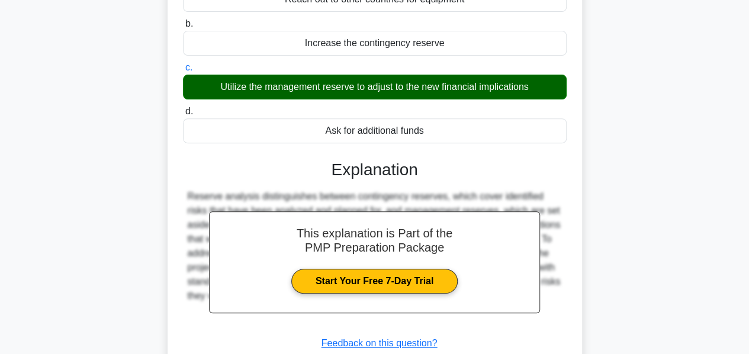
scroll to position [285, 0]
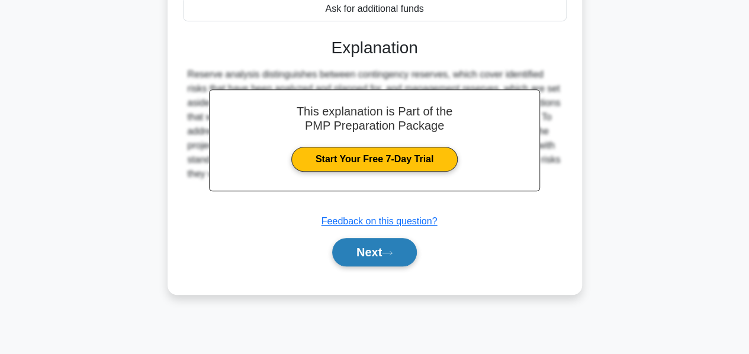
click at [354, 248] on button "Next" at bounding box center [374, 252] width 85 height 28
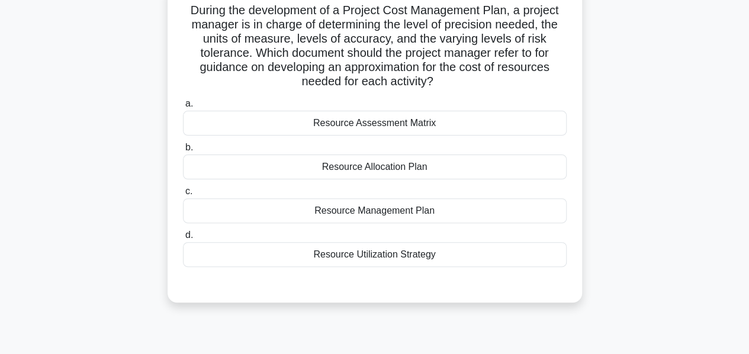
scroll to position [88, 0]
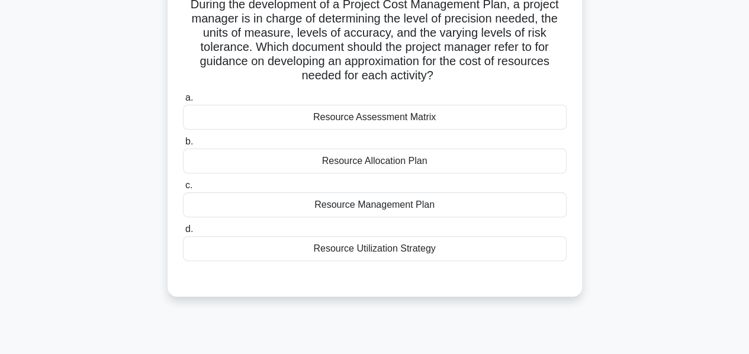
click at [386, 213] on div "Resource Management Plan" at bounding box center [375, 204] width 384 height 25
click at [183, 190] on input "c. Resource Management Plan" at bounding box center [183, 186] width 0 height 8
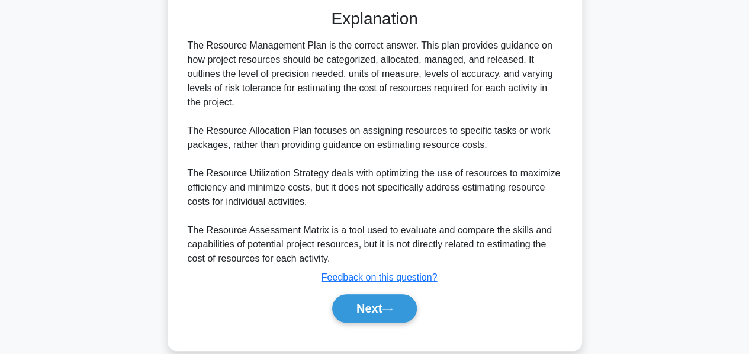
scroll to position [374, 0]
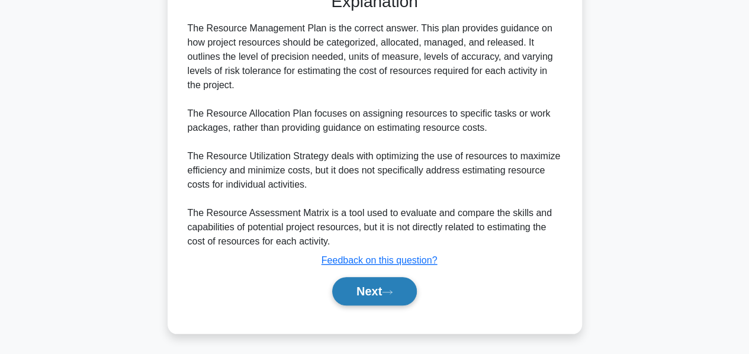
click at [364, 294] on button "Next" at bounding box center [374, 291] width 85 height 28
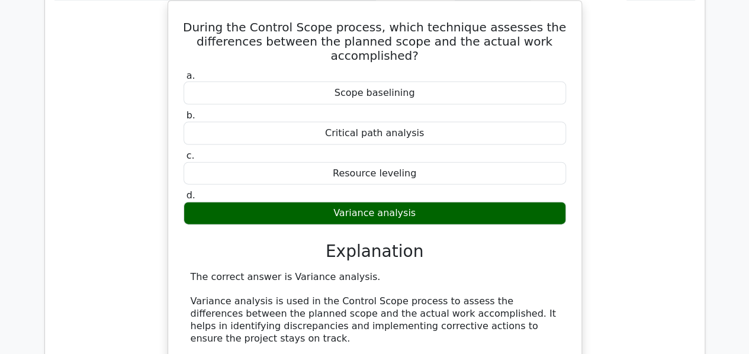
scroll to position [0, 7]
